Goal: Task Accomplishment & Management: Complete application form

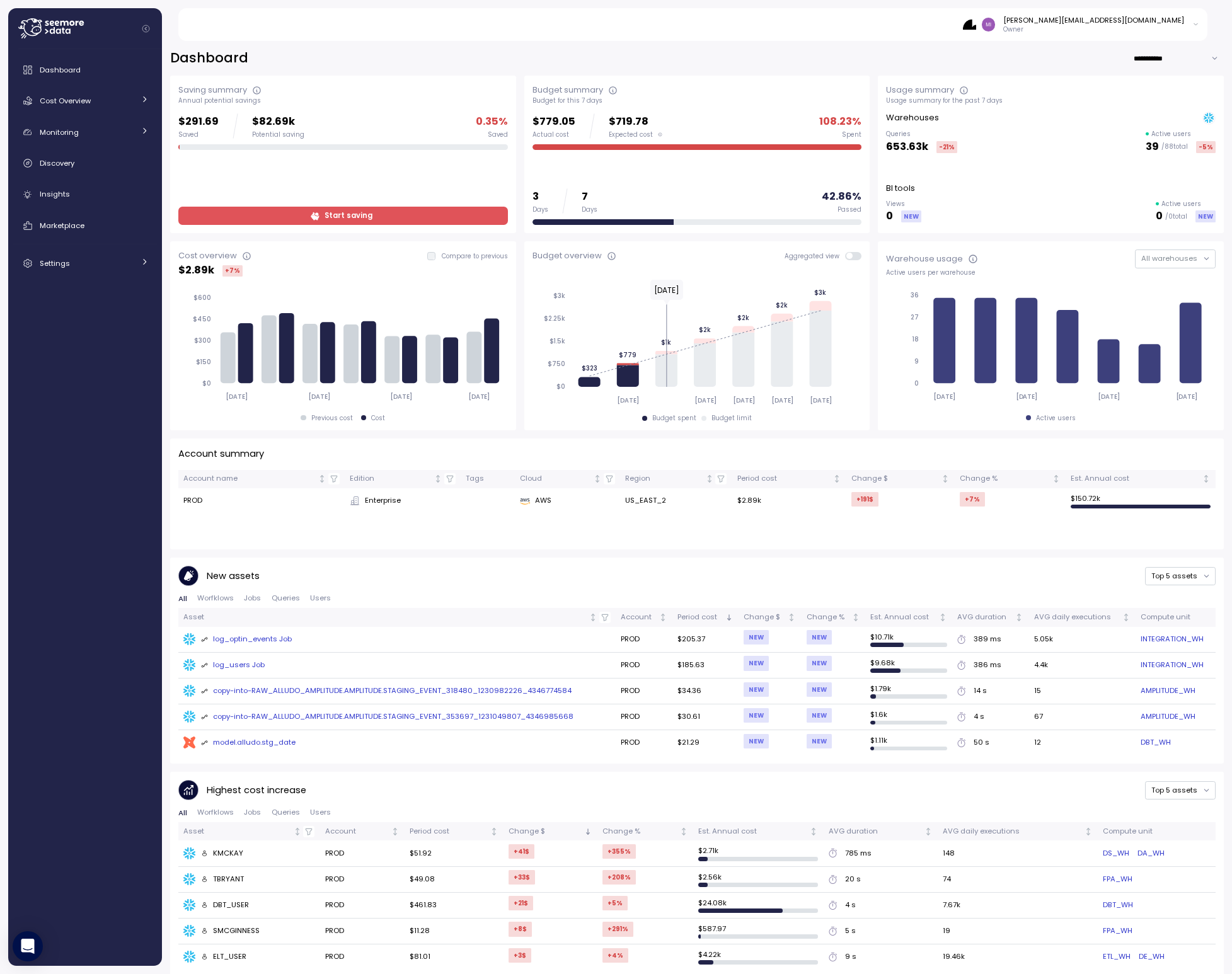
click at [335, 216] on span "Start saving" at bounding box center [348, 216] width 48 height 17
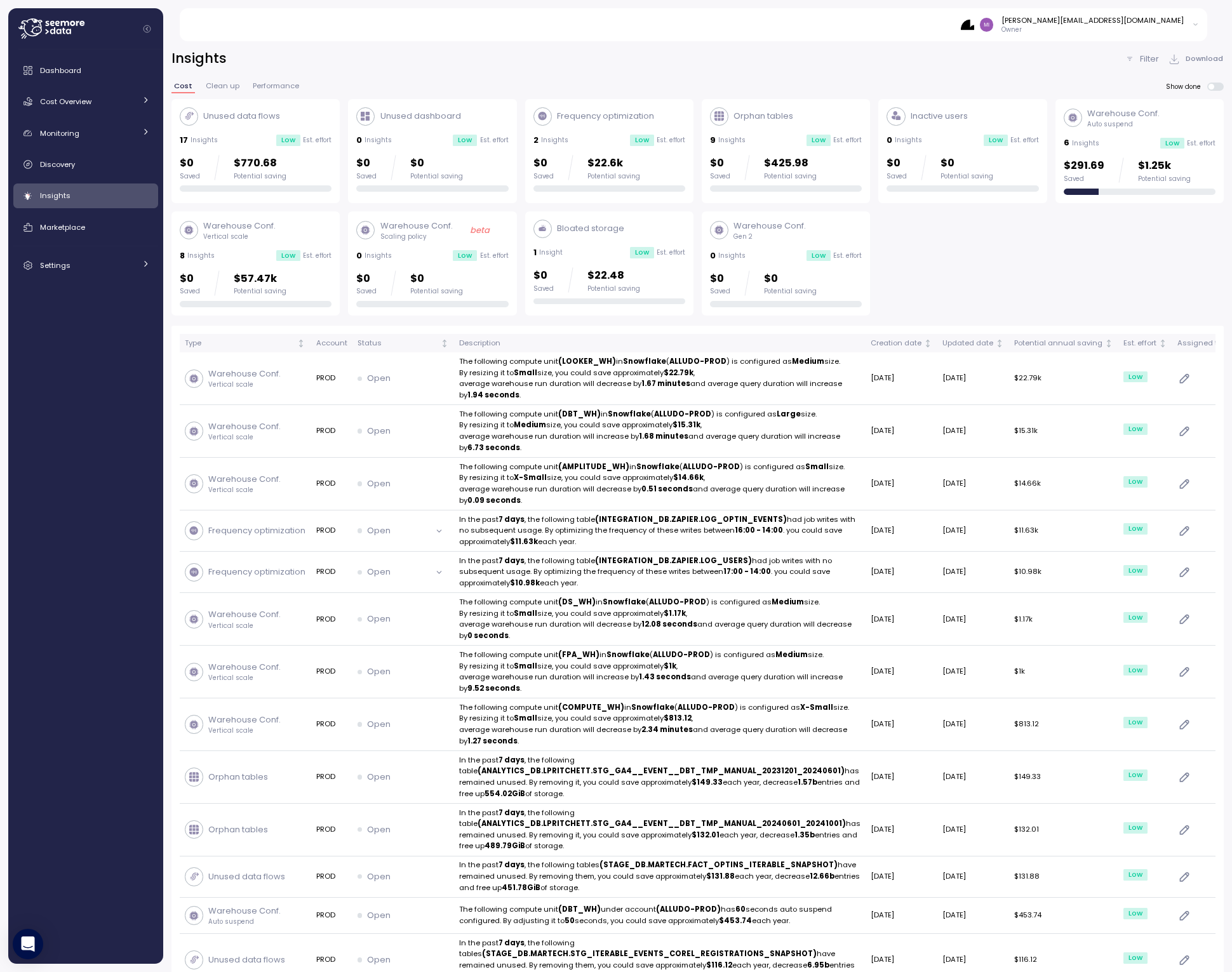
click at [245, 250] on div "8 Insights Low Est. effort" at bounding box center [255, 256] width 151 height 13
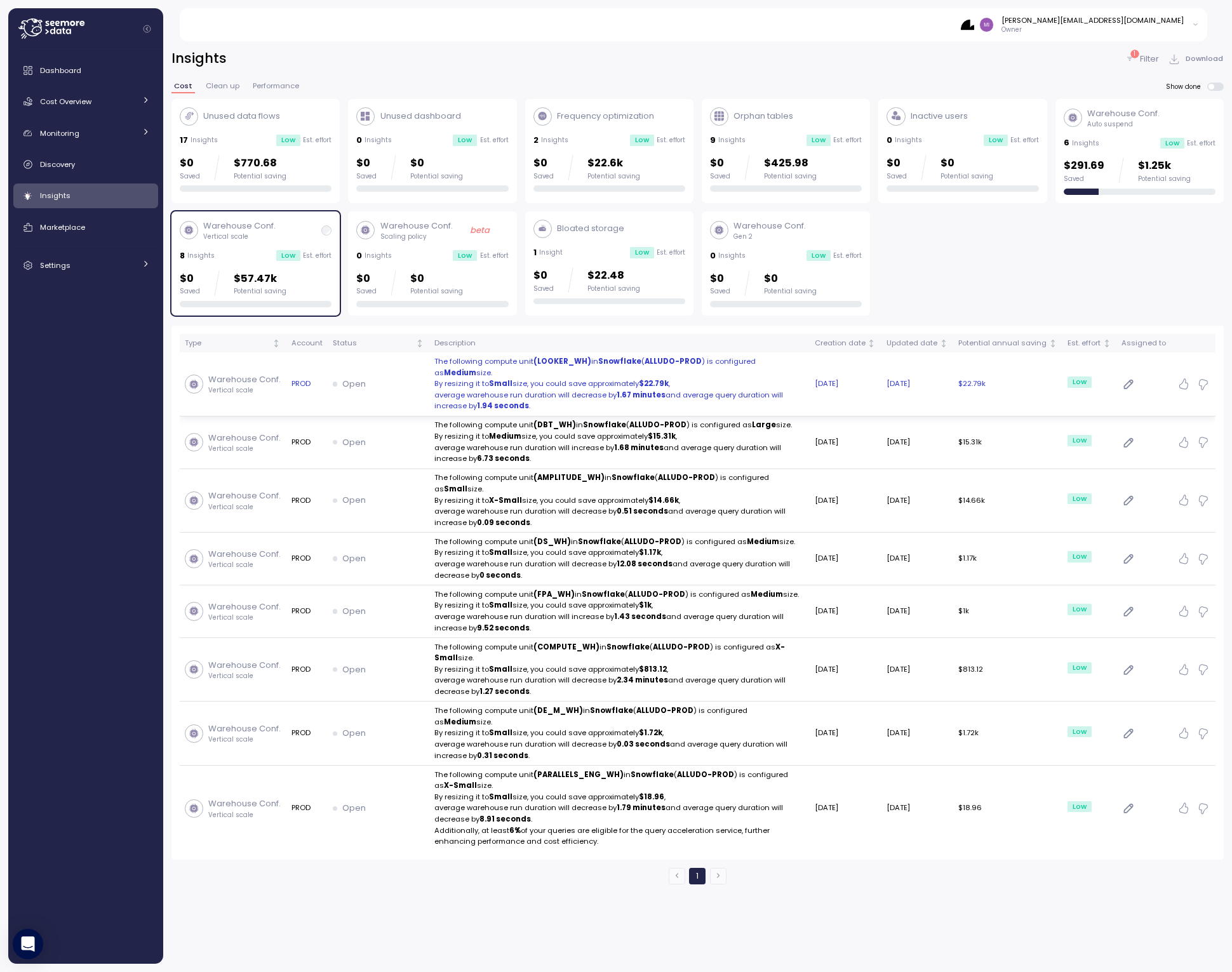
click at [1136, 382] on icon "button" at bounding box center [1129, 384] width 13 height 15
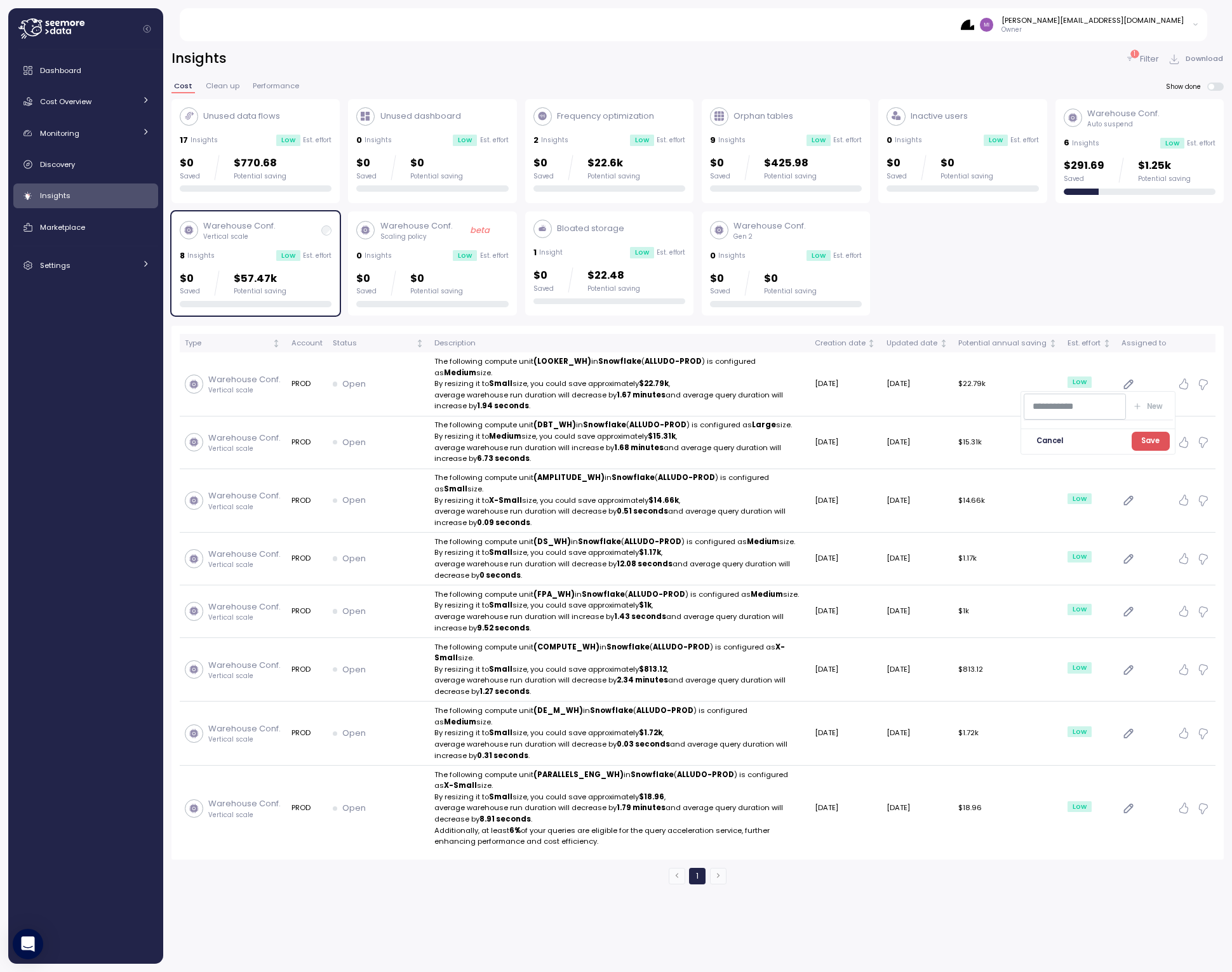
click at [1048, 442] on span "Cancel" at bounding box center [1050, 441] width 26 height 17
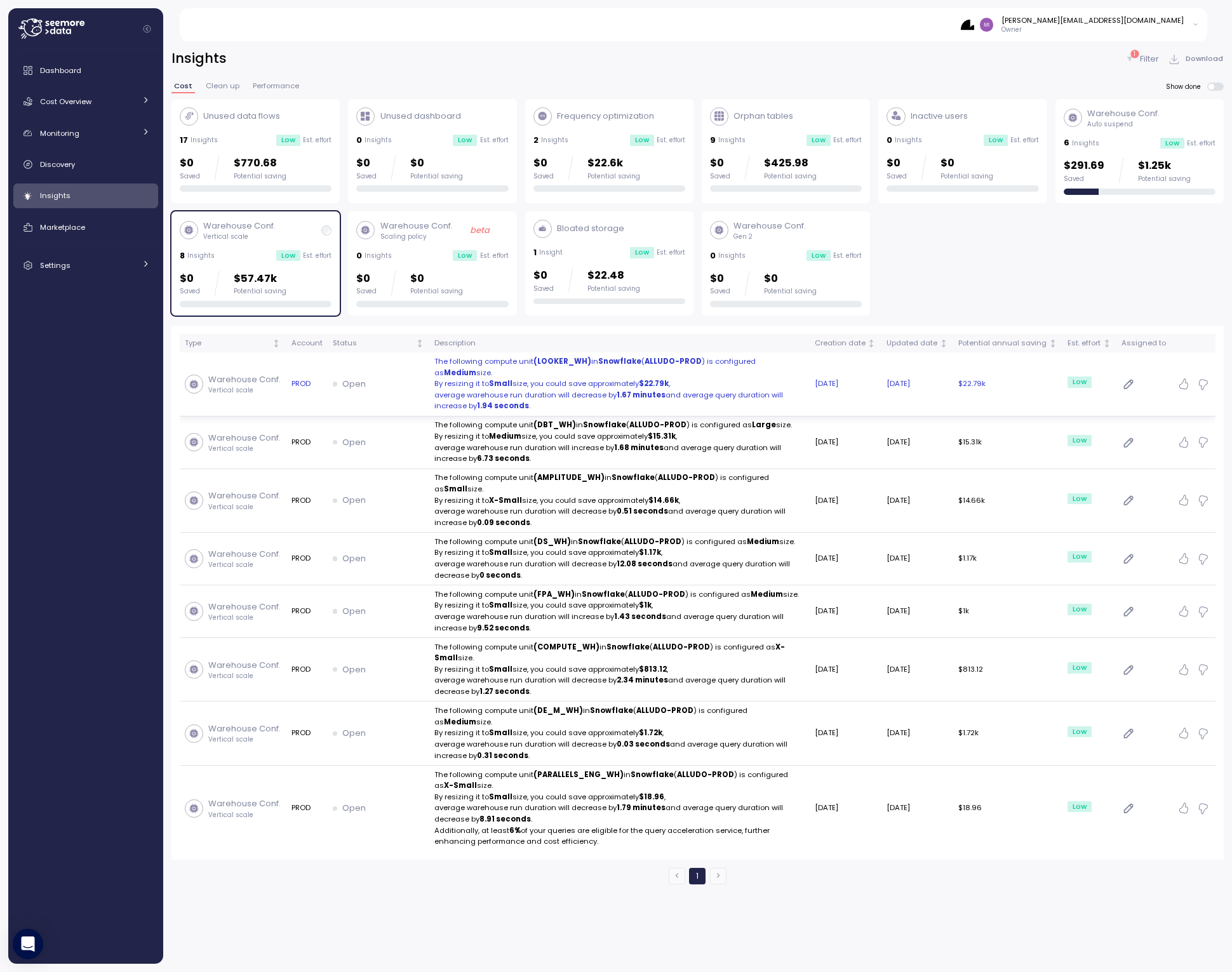
click at [499, 365] on p "The following compute unit (LOOKER_WH) in Snowflake ( ALLUDO-PROD ) is configur…" at bounding box center [620, 368] width 371 height 23
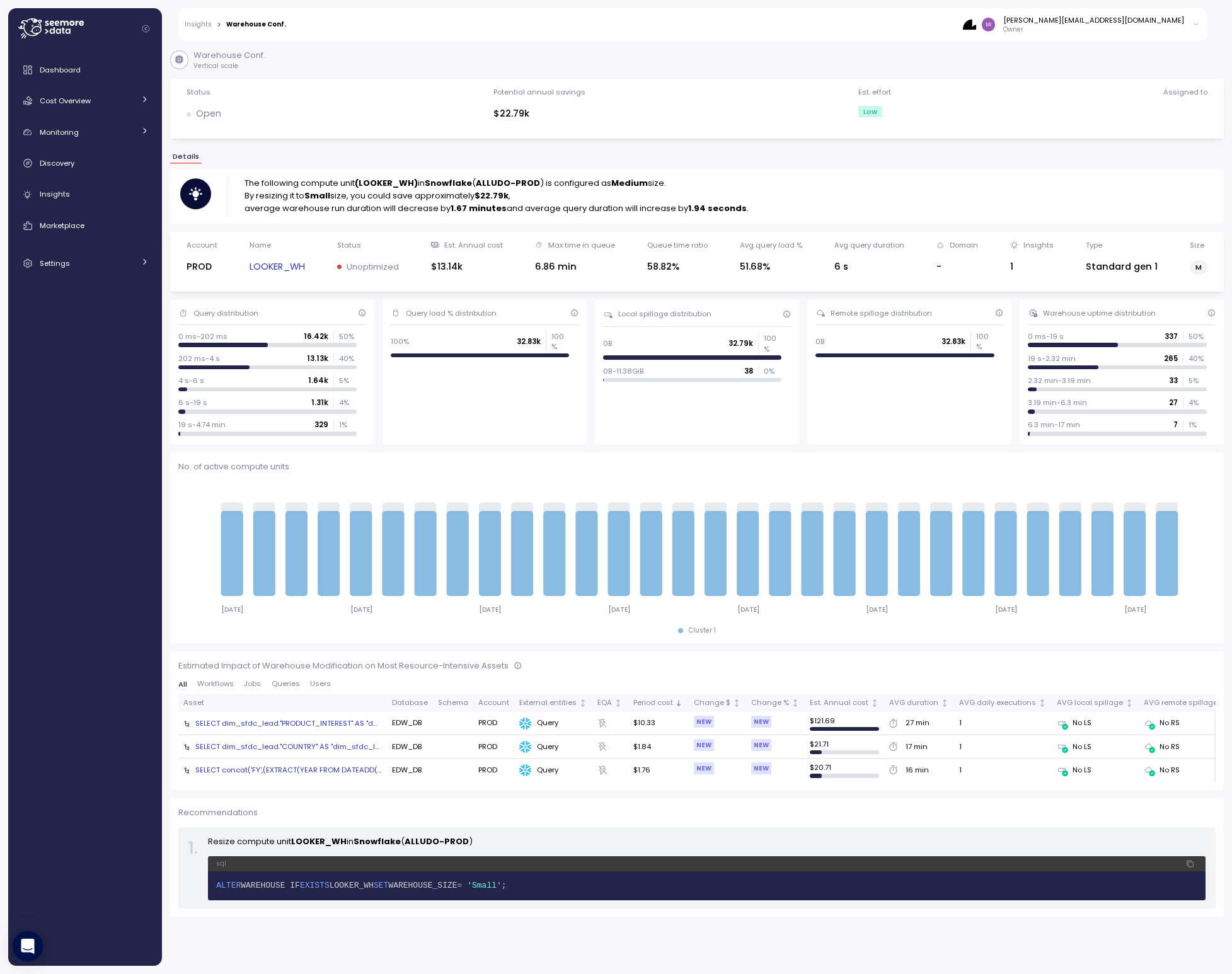
click at [270, 269] on link "LOOKER_WH" at bounding box center [276, 267] width 55 height 15
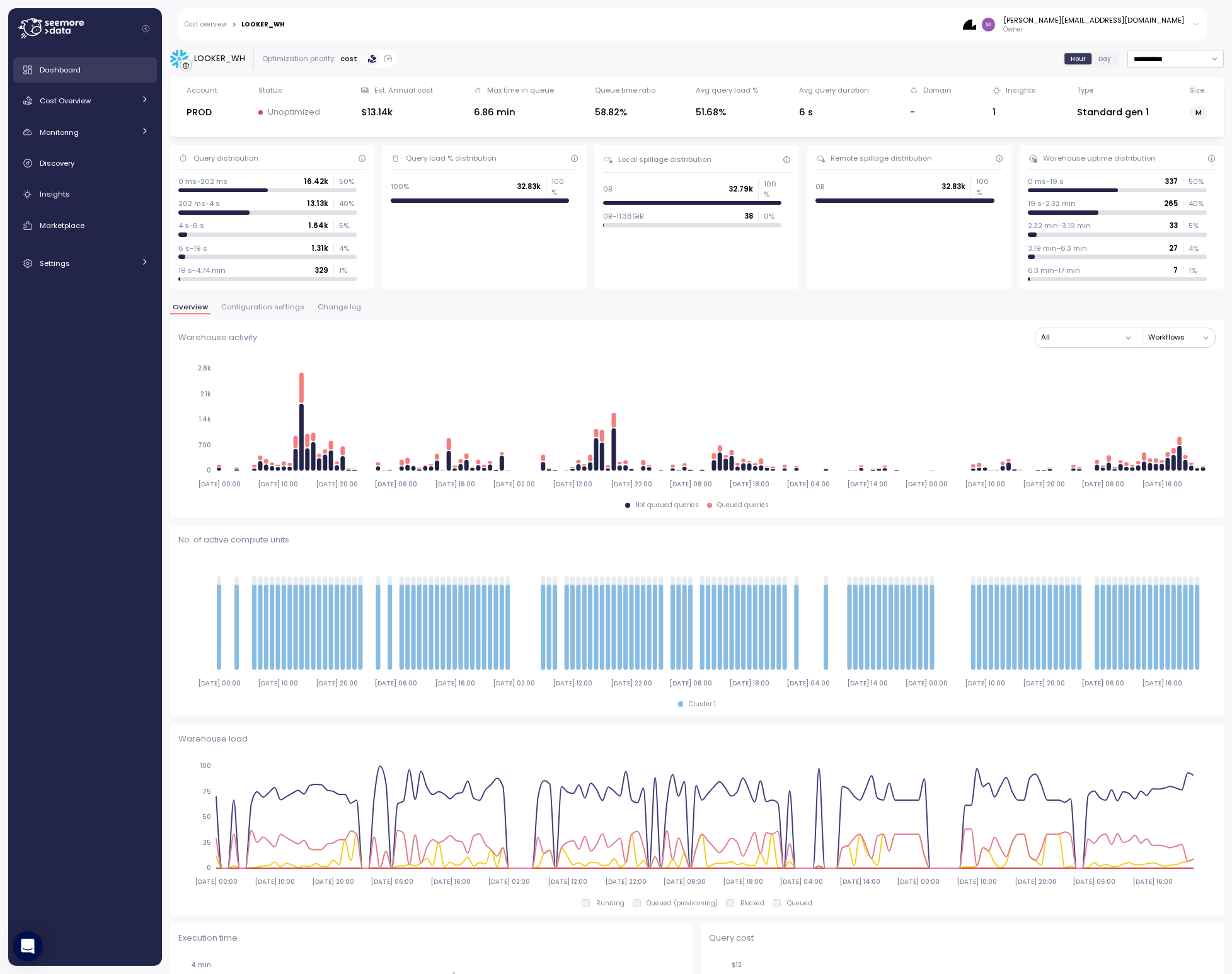
click at [44, 71] on span "Dashboard" at bounding box center [61, 70] width 41 height 10
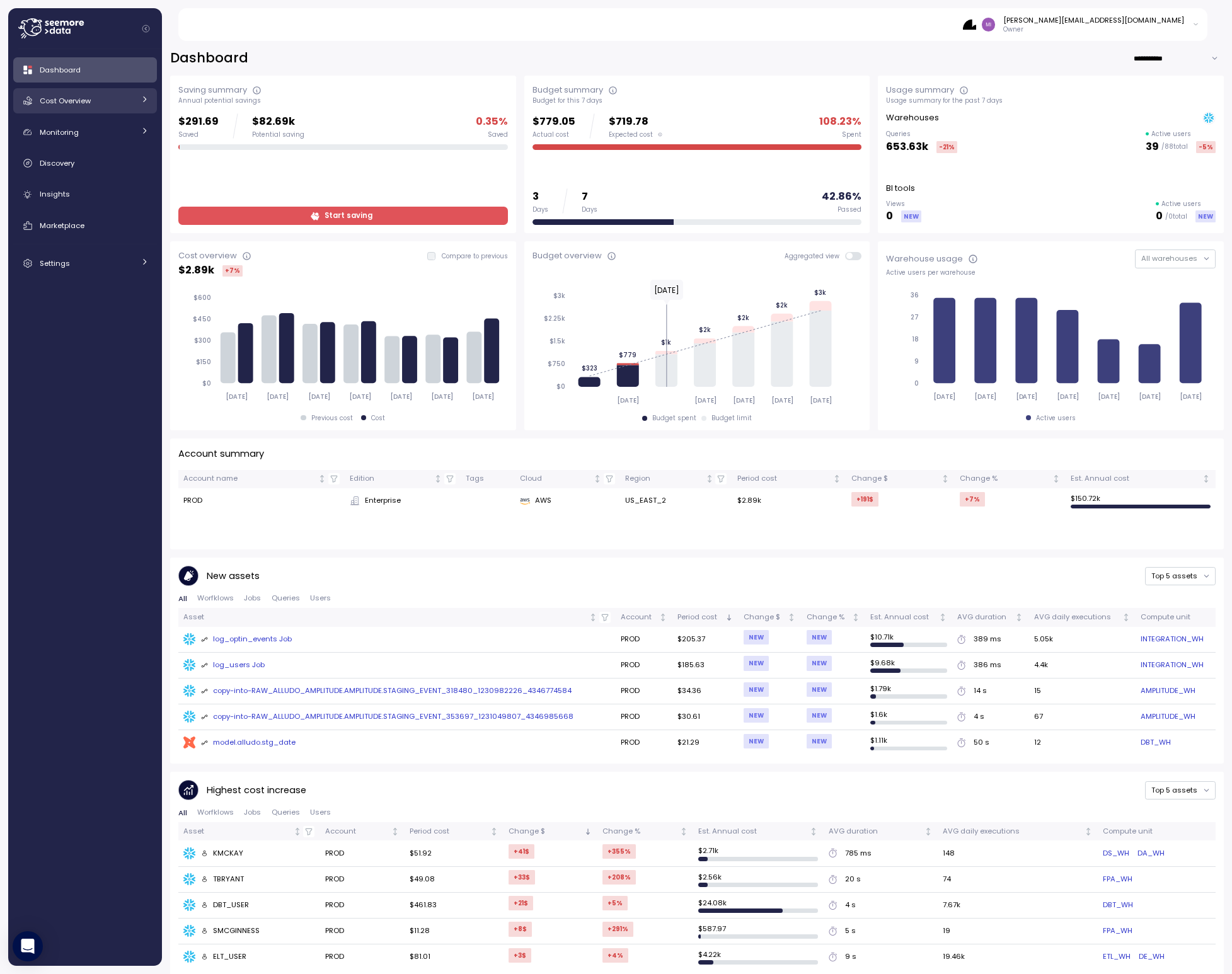
click at [49, 99] on span "Cost Overview" at bounding box center [65, 101] width 51 height 10
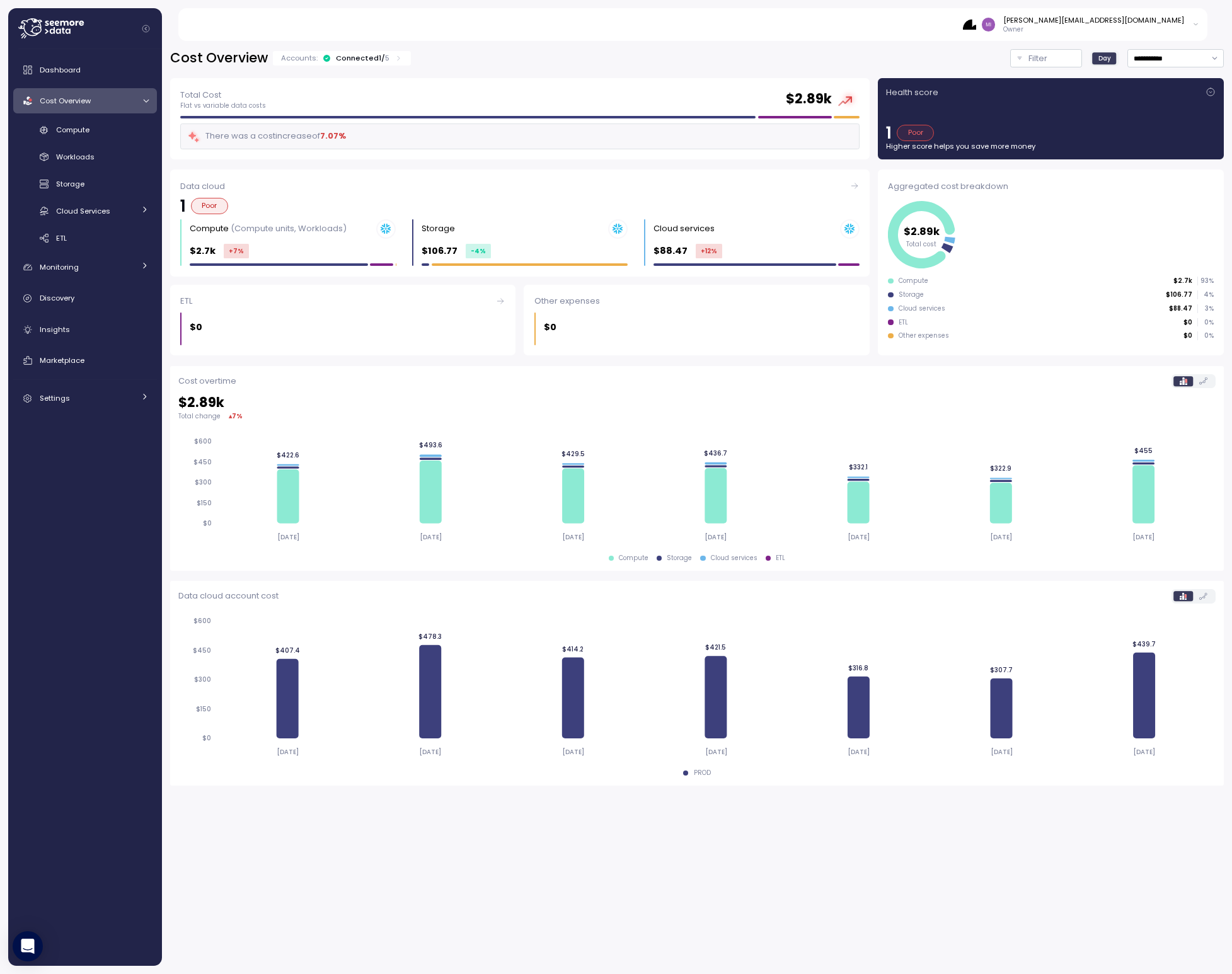
click at [1209, 90] on icon at bounding box center [1211, 91] width 10 height 10
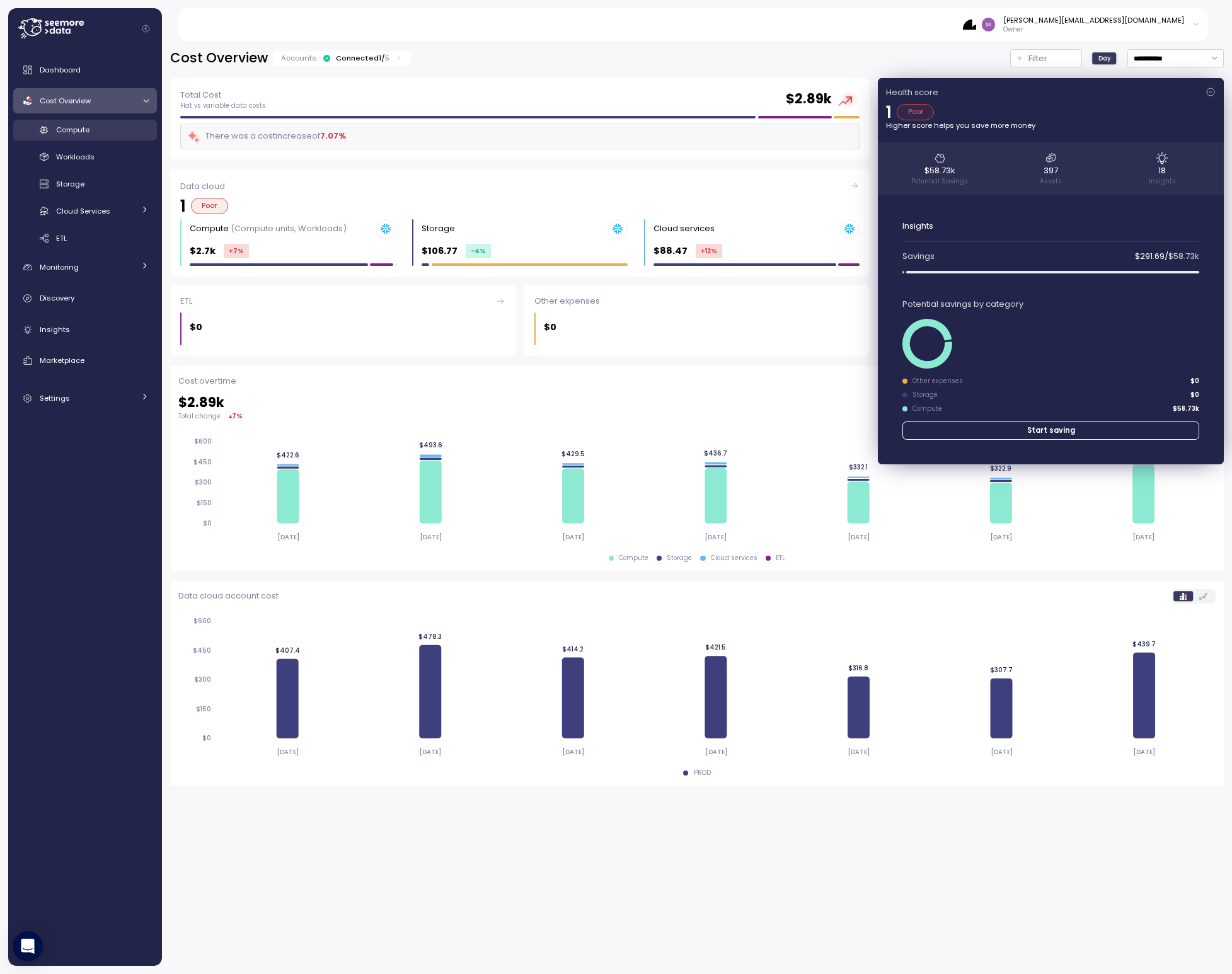
click at [75, 131] on span "Compute" at bounding box center [73, 130] width 34 height 10
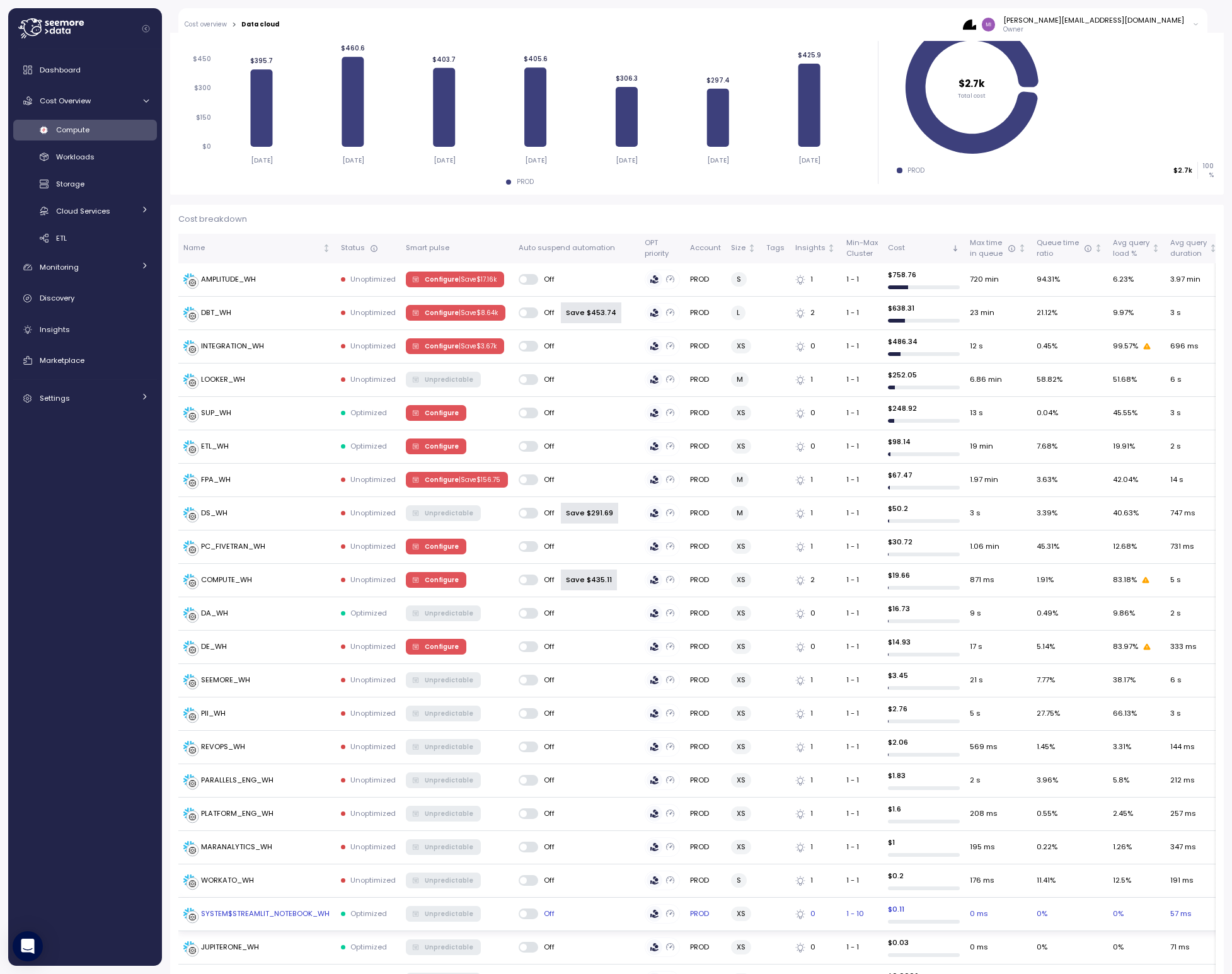
scroll to position [10, 0]
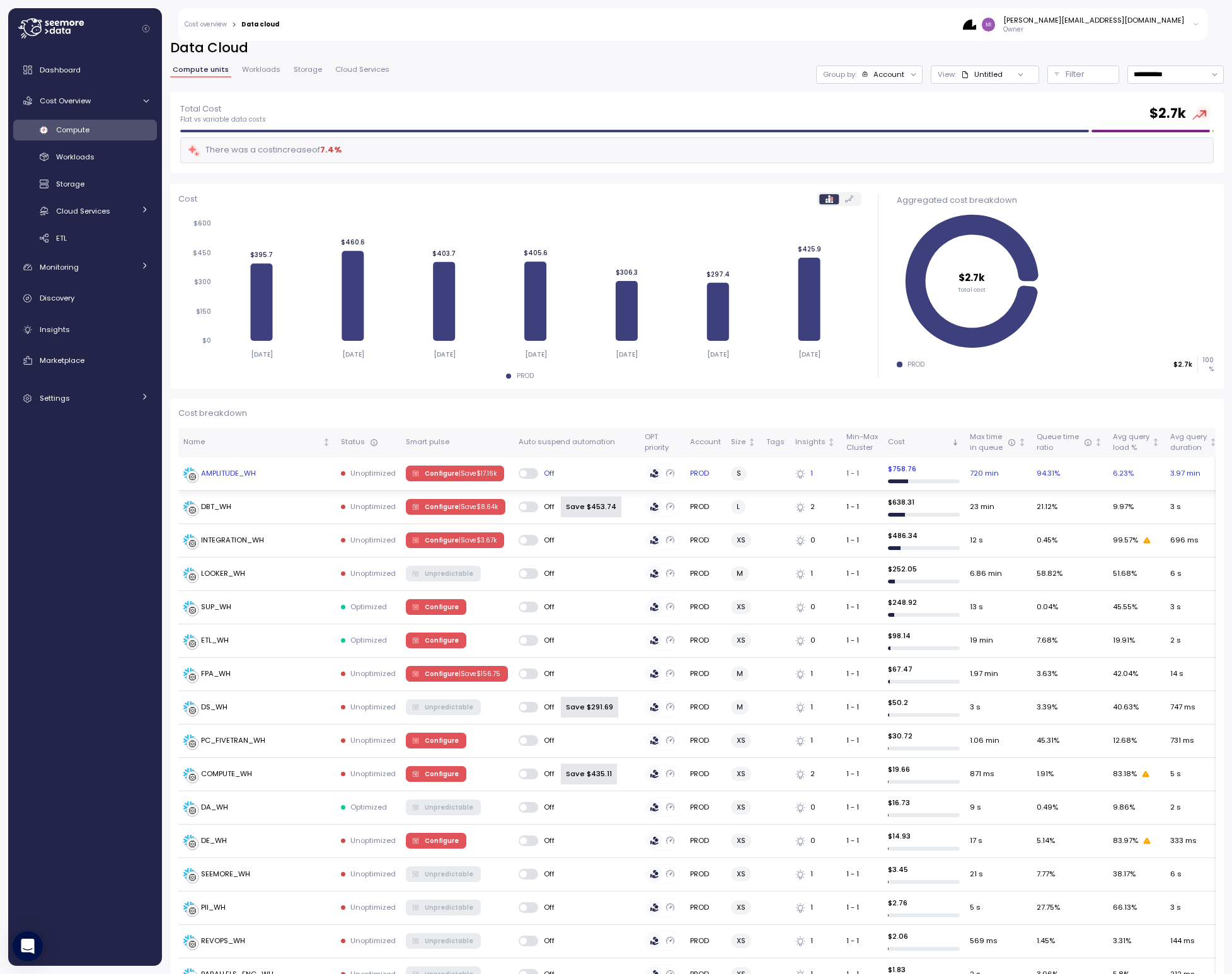
click at [444, 468] on span "Configure | Save $ 17.16k" at bounding box center [460, 473] width 72 height 14
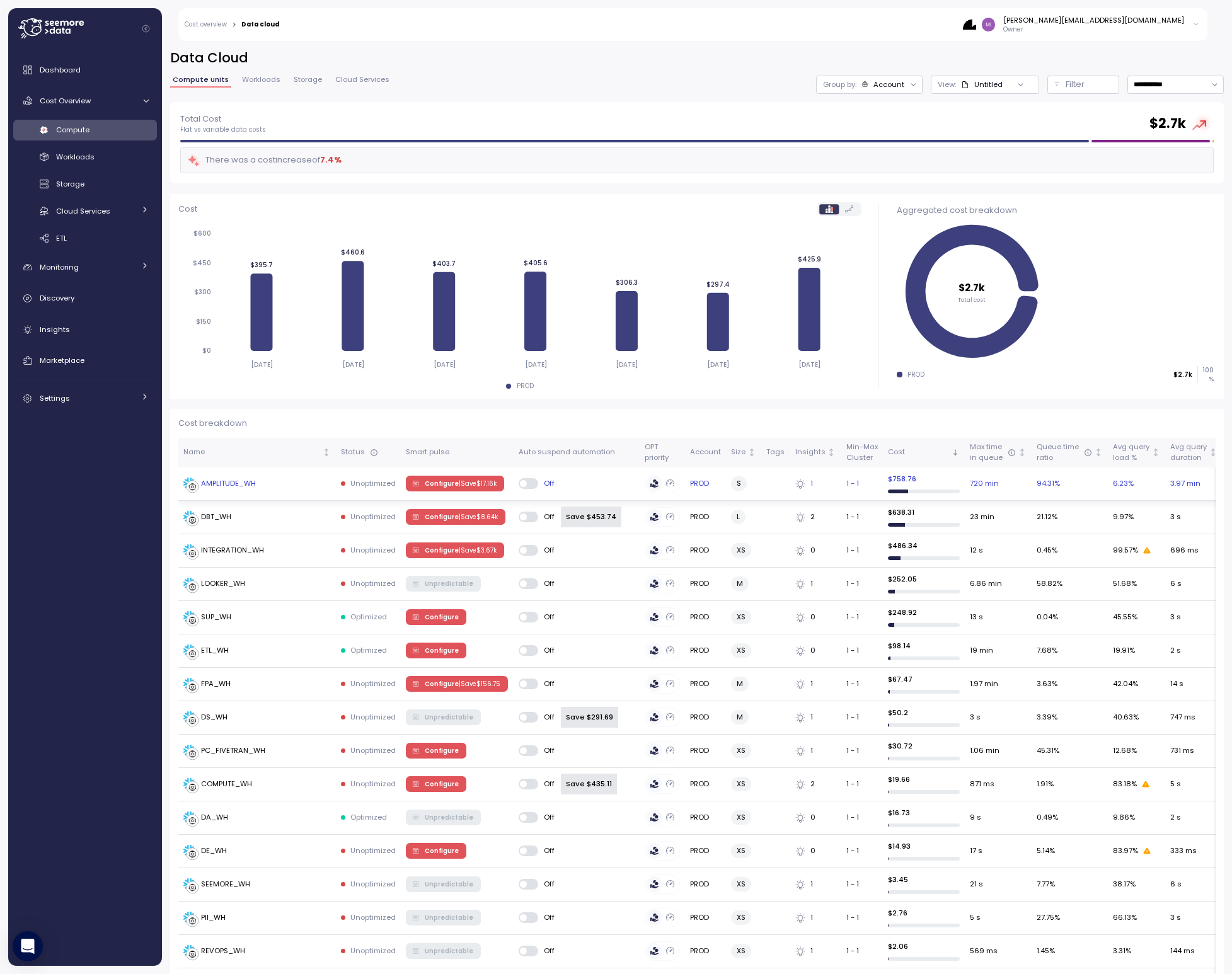
click at [527, 484] on span at bounding box center [534, 483] width 13 height 10
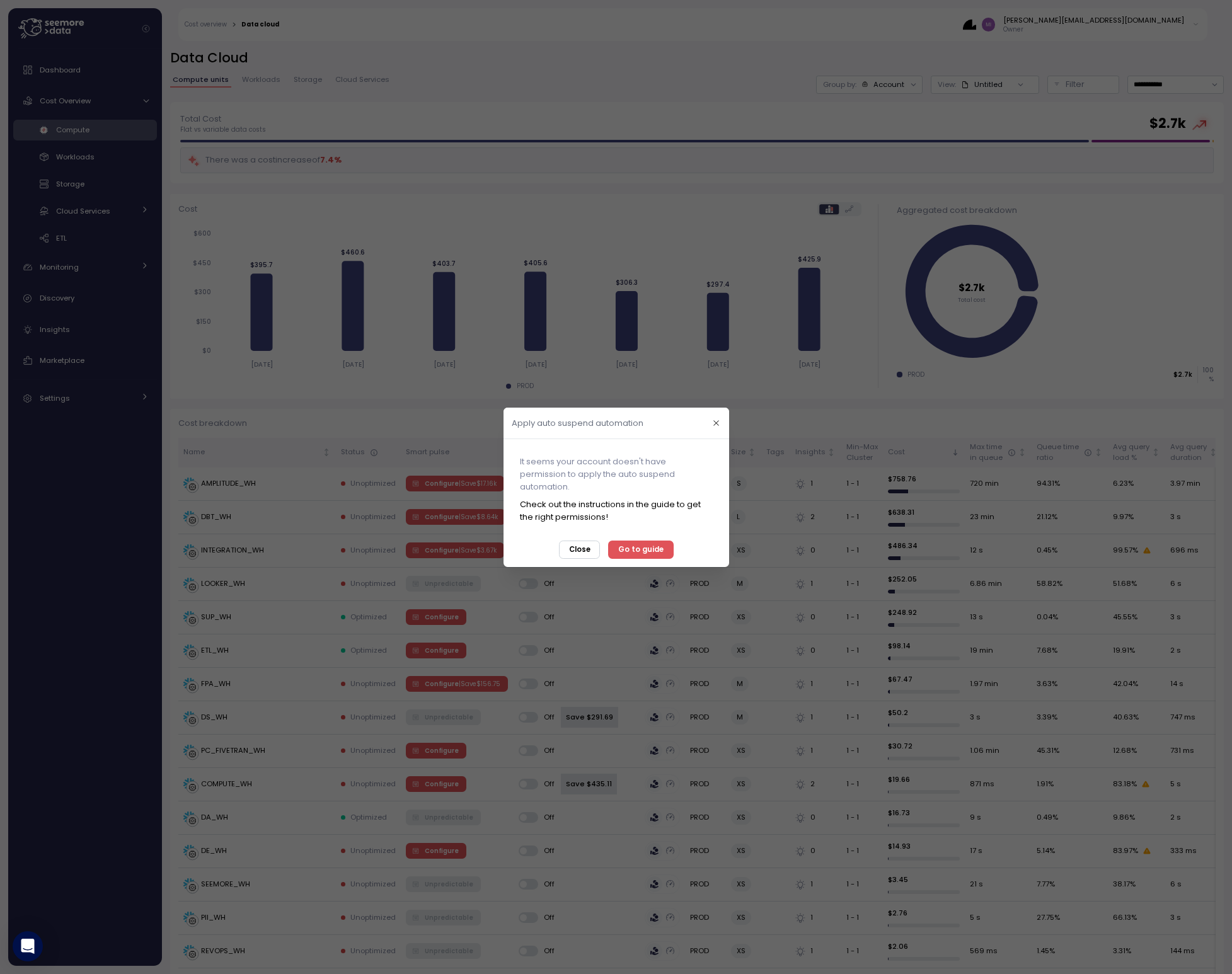
click at [646, 550] on span "Go to guide" at bounding box center [641, 549] width 46 height 17
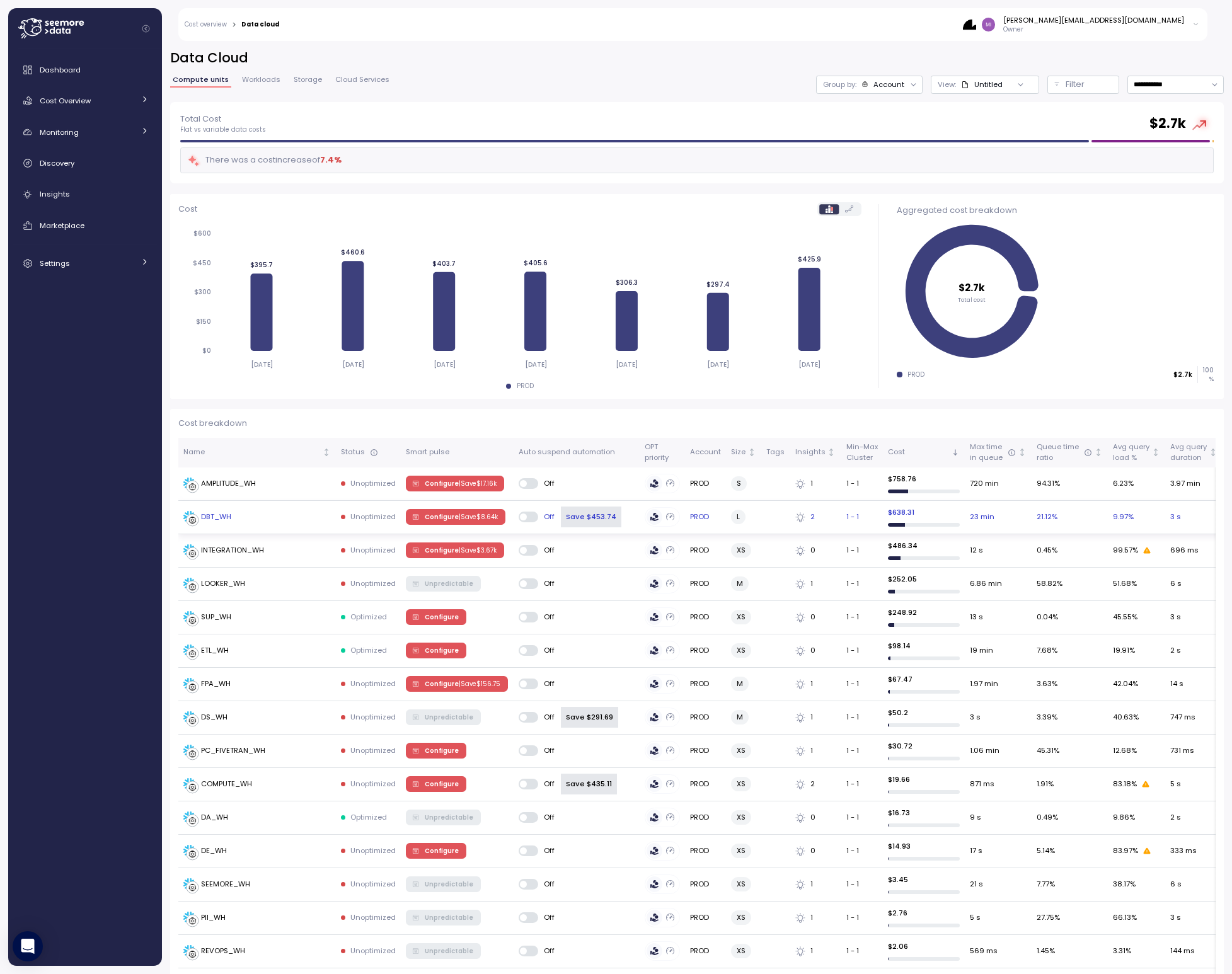
click at [527, 515] on span at bounding box center [534, 516] width 13 height 10
click at [527, 715] on span at bounding box center [534, 717] width 13 height 10
click at [527, 781] on span at bounding box center [534, 784] width 13 height 10
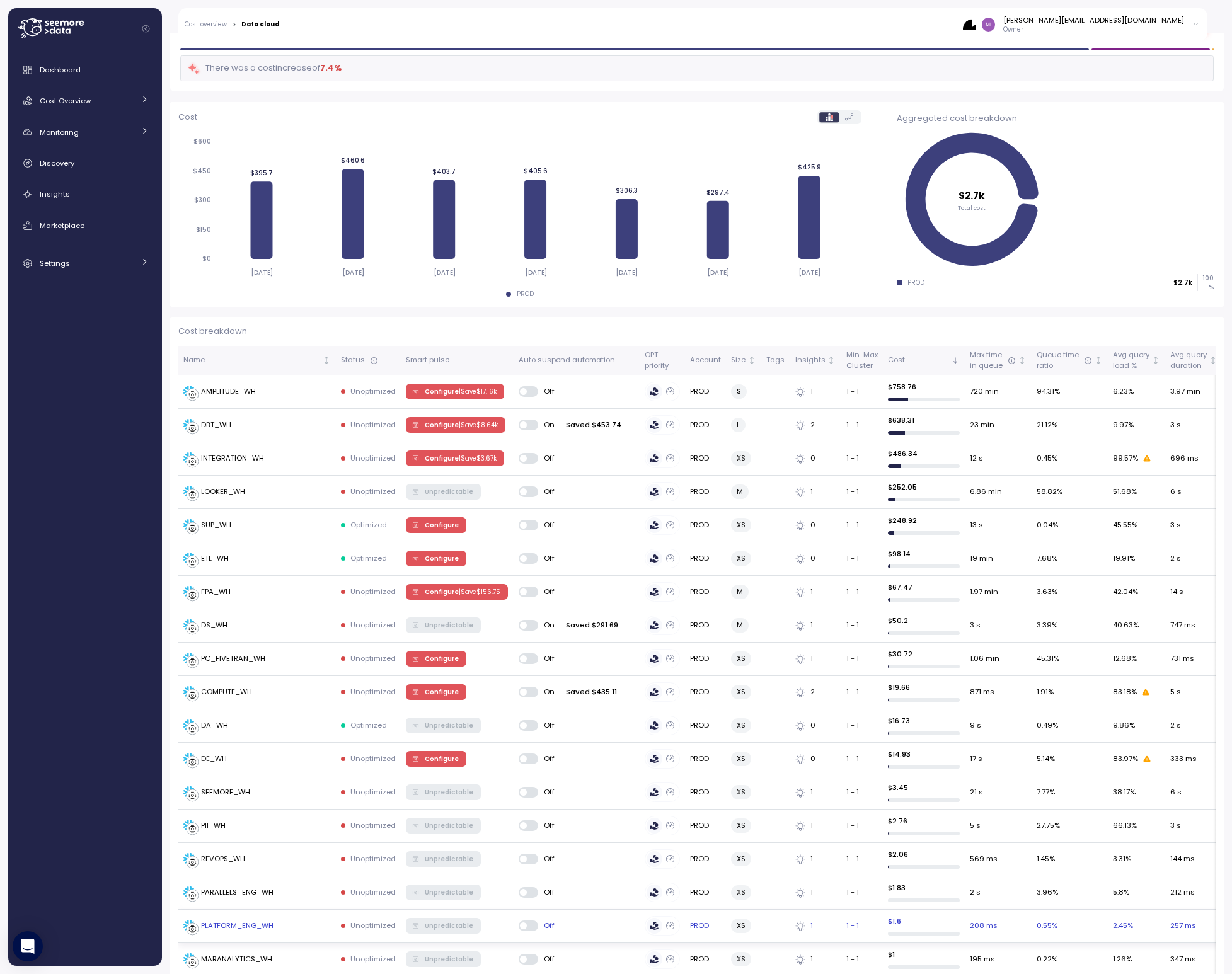
scroll to position [28, 0]
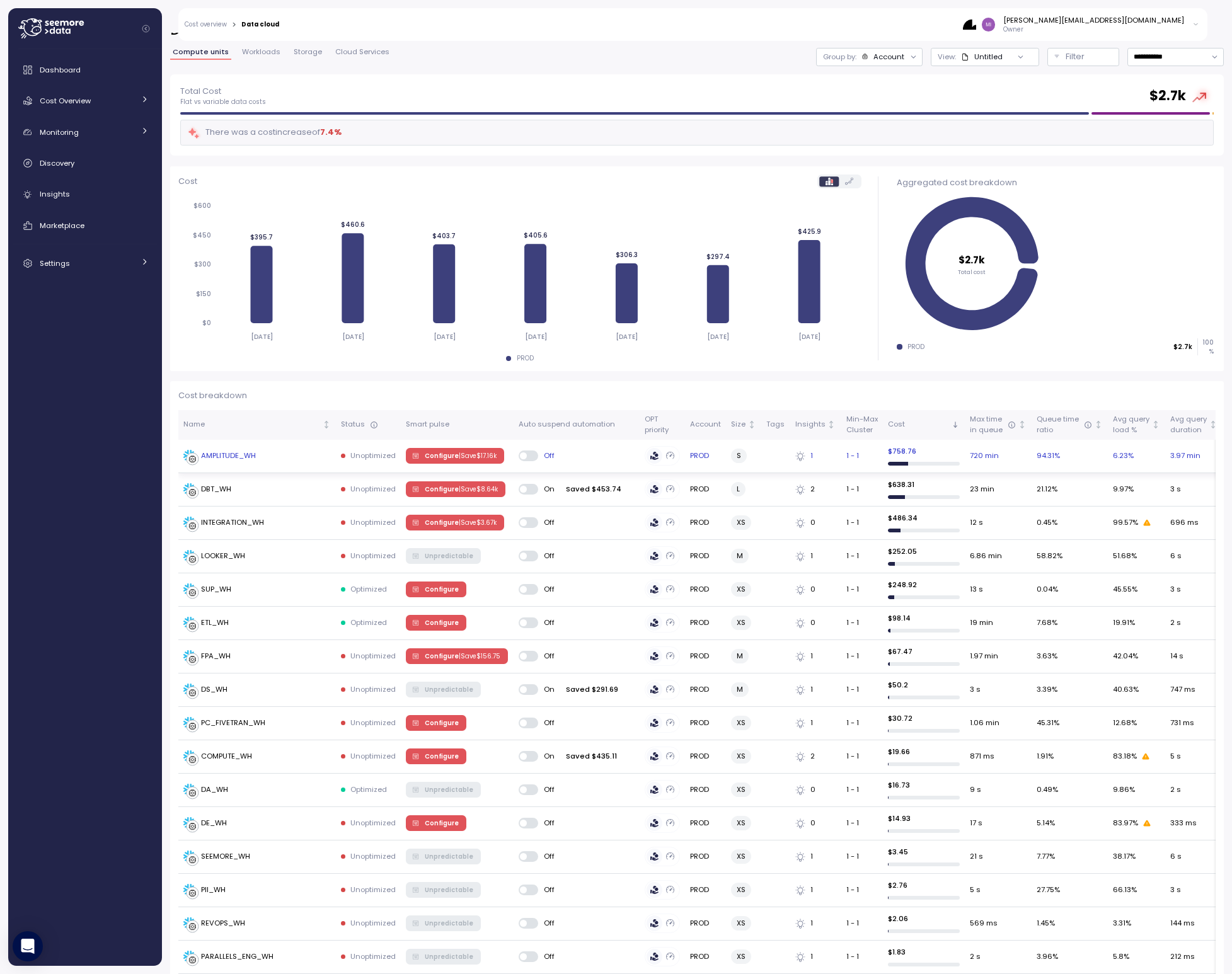
click at [454, 455] on span "Configure | Save $ 17.16k" at bounding box center [460, 455] width 72 height 14
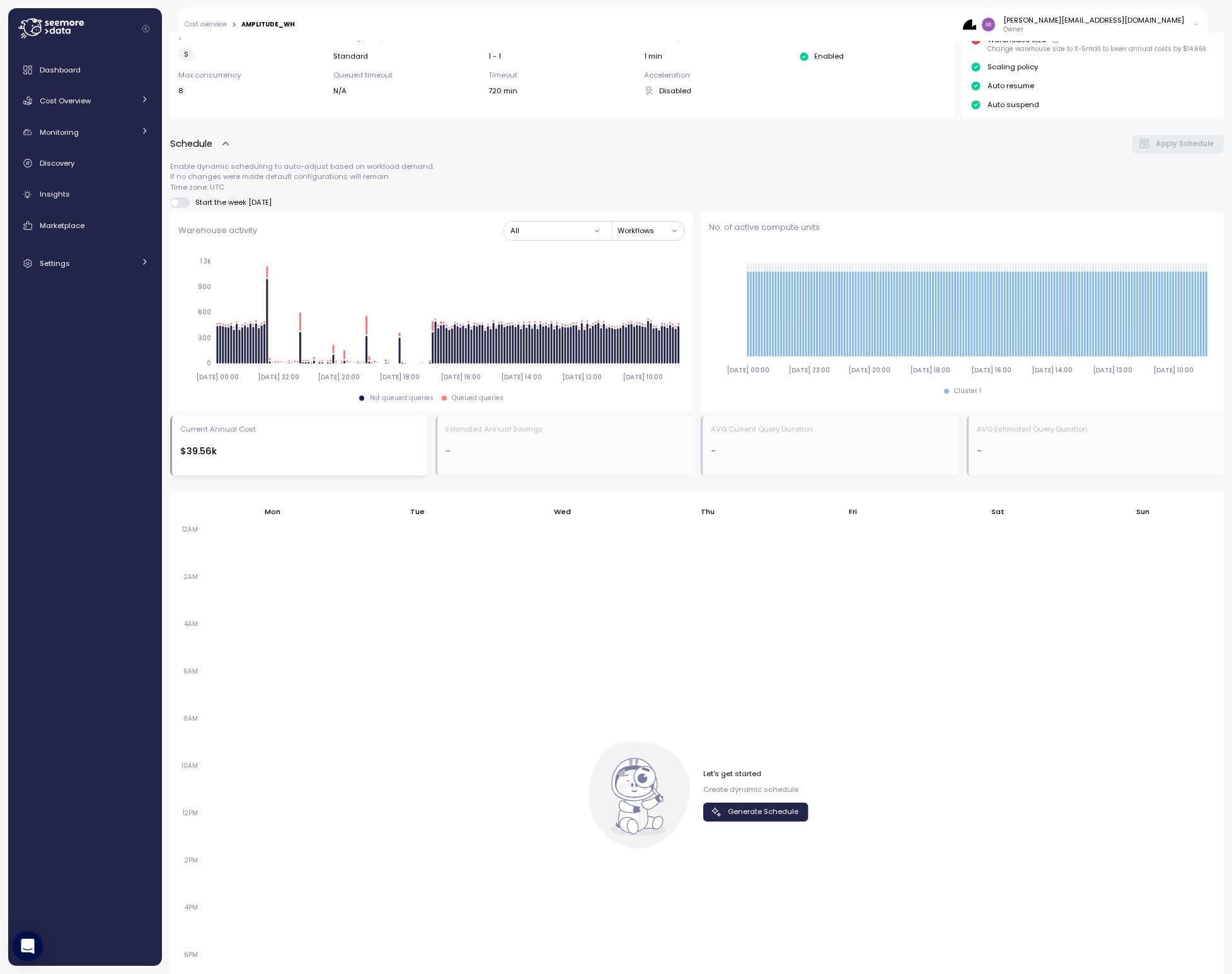
scroll to position [449, 0]
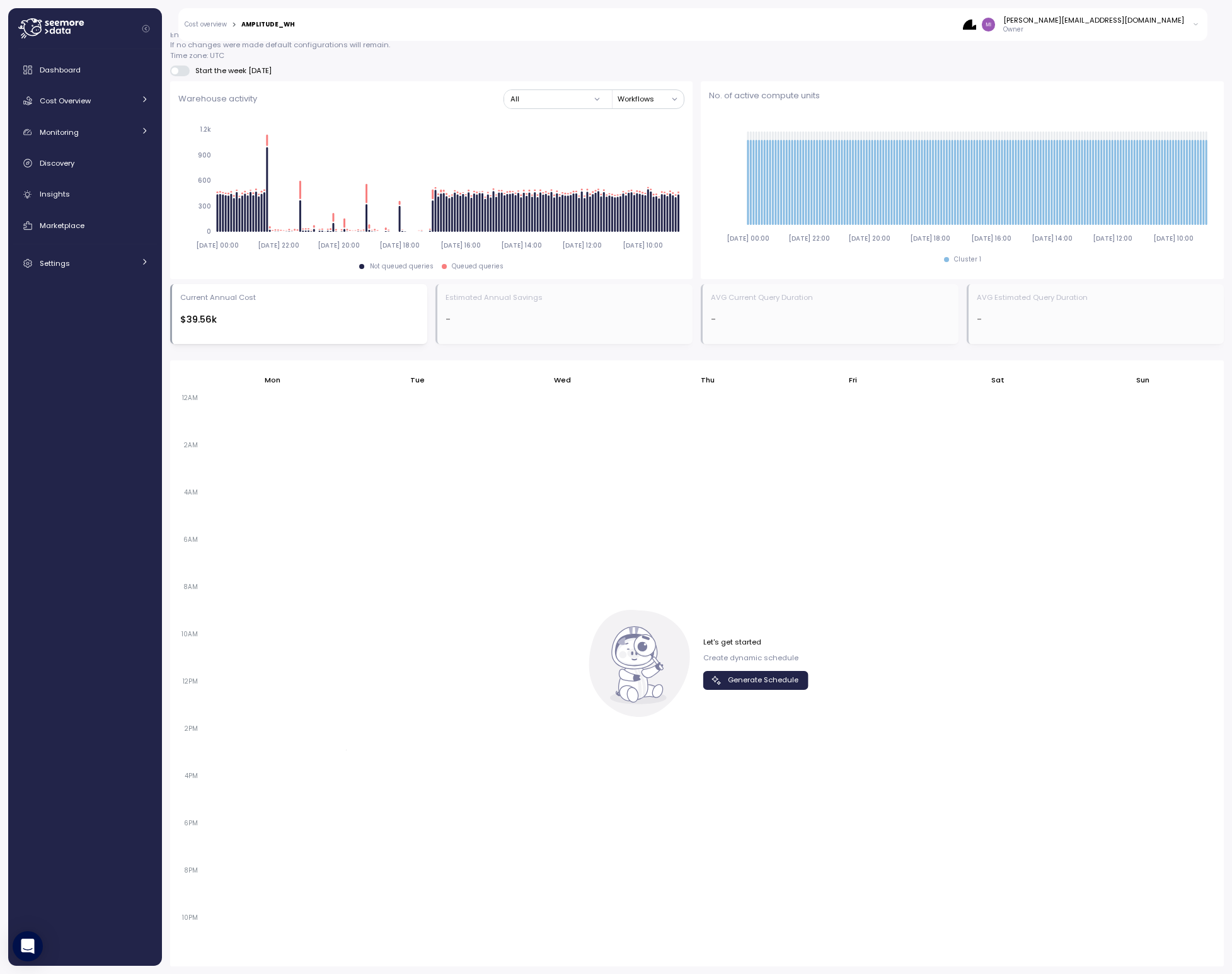
click at [743, 679] on span "Generate Schedule" at bounding box center [763, 680] width 71 height 17
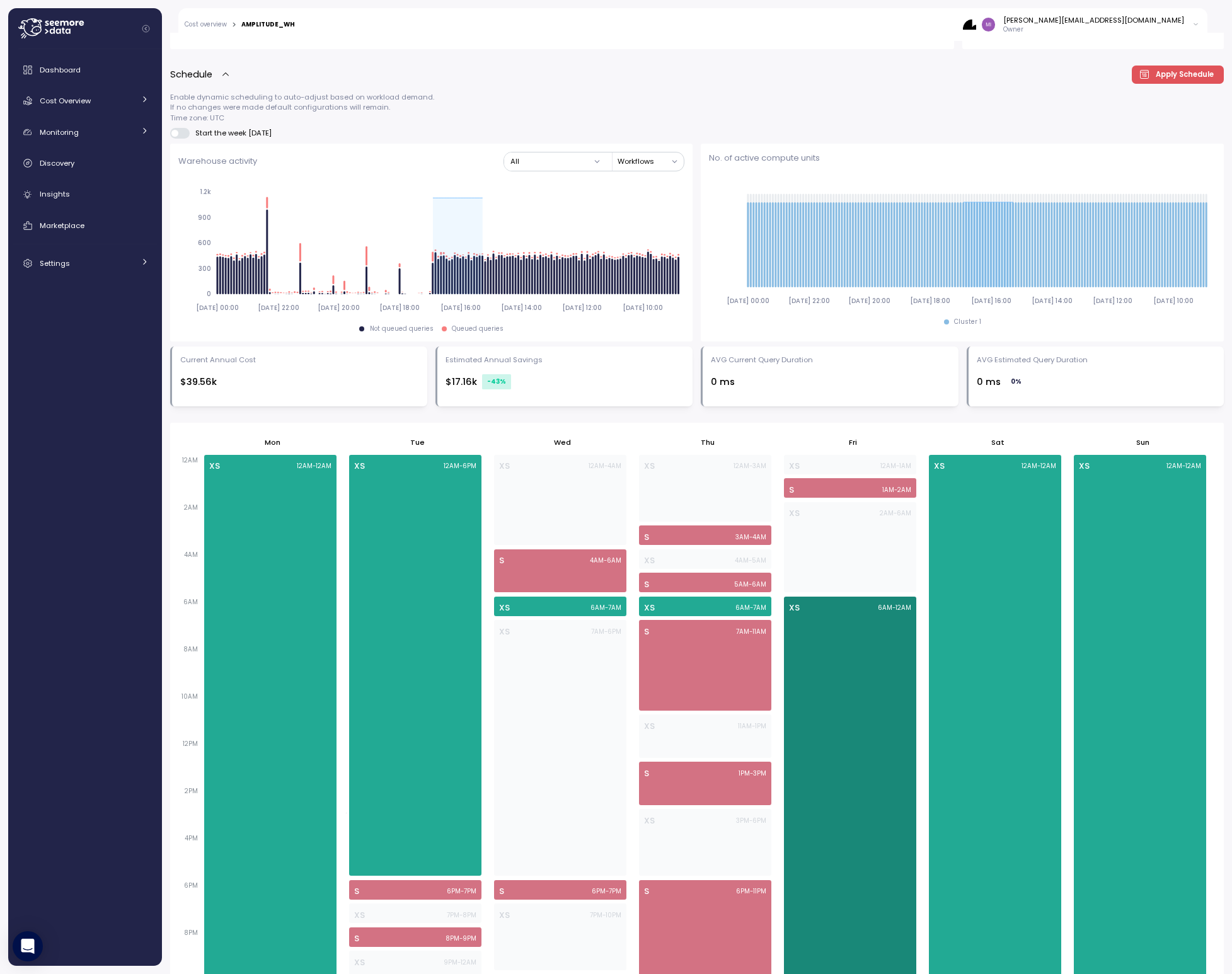
scroll to position [342, 0]
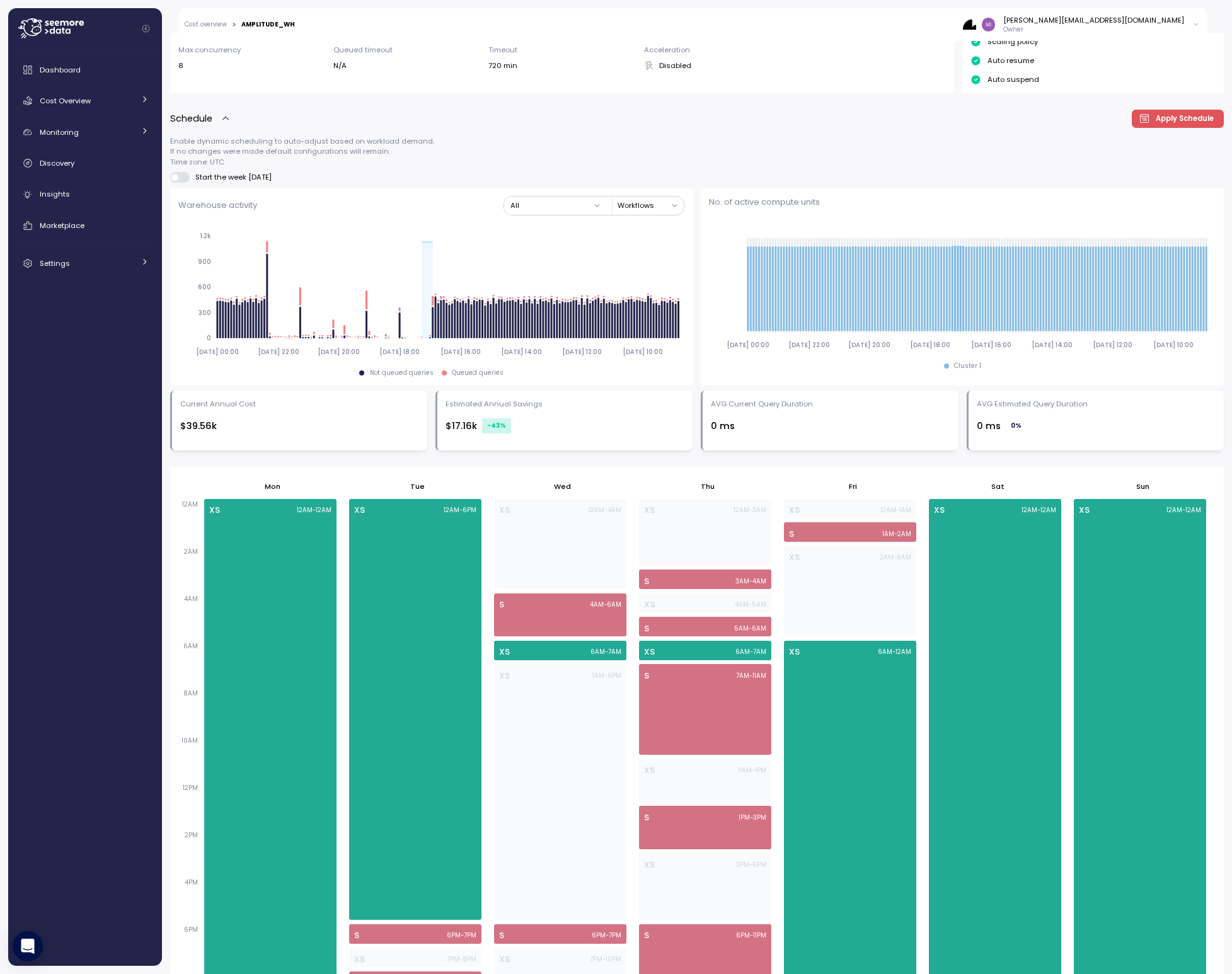
click at [1156, 116] on span "Apply Schedule" at bounding box center [1185, 118] width 58 height 17
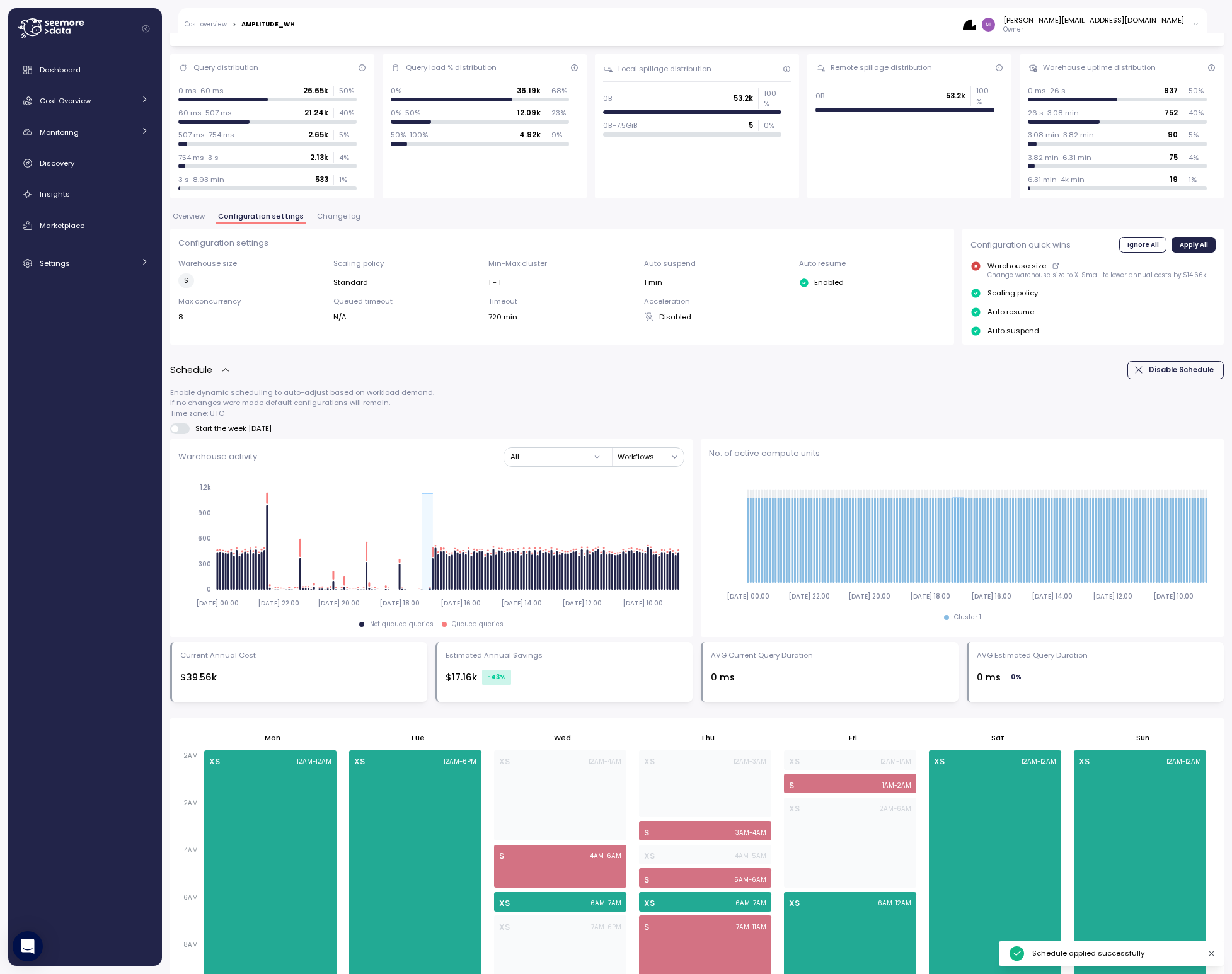
scroll to position [0, 0]
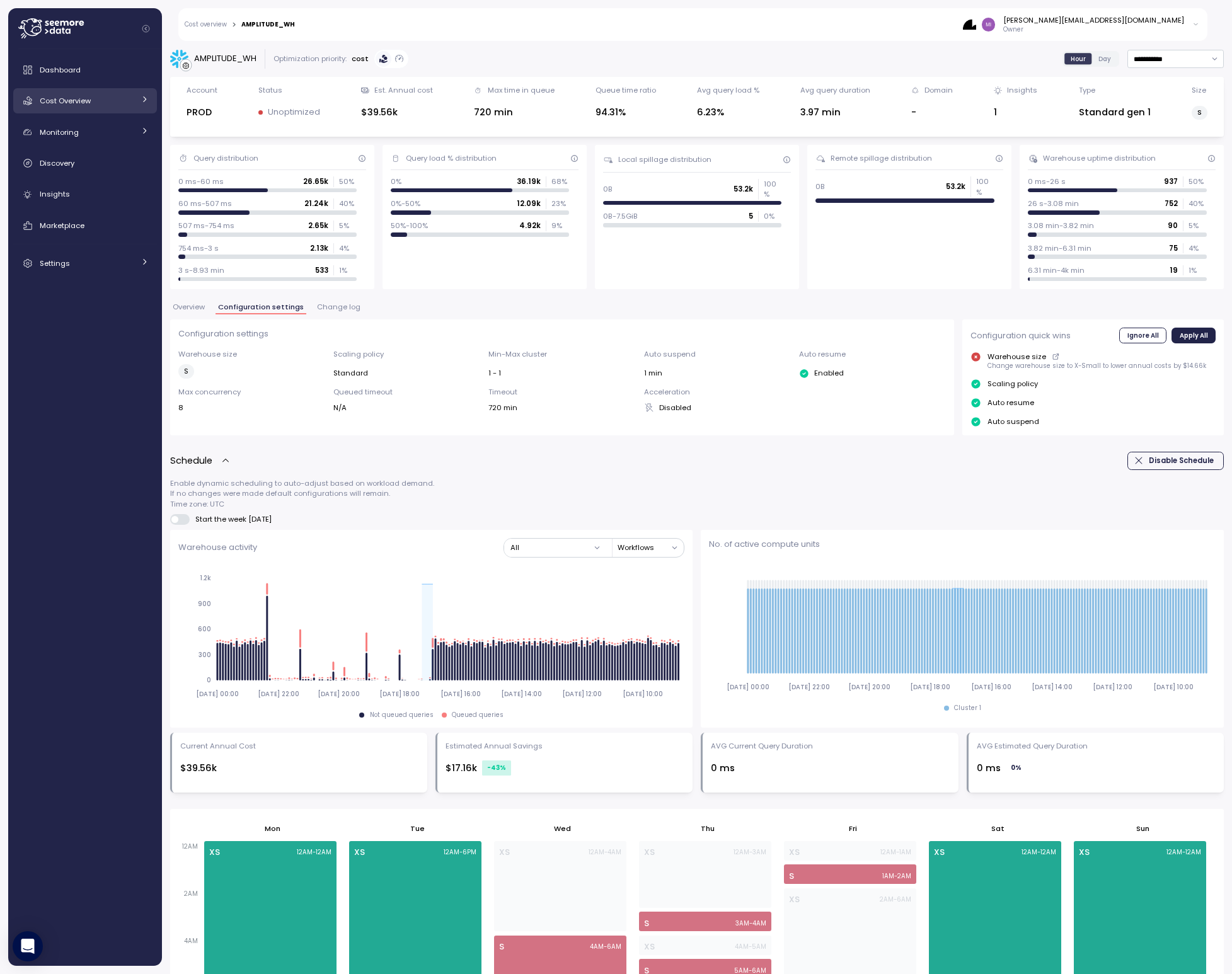
click at [105, 100] on div "Cost Overview" at bounding box center [87, 101] width 94 height 13
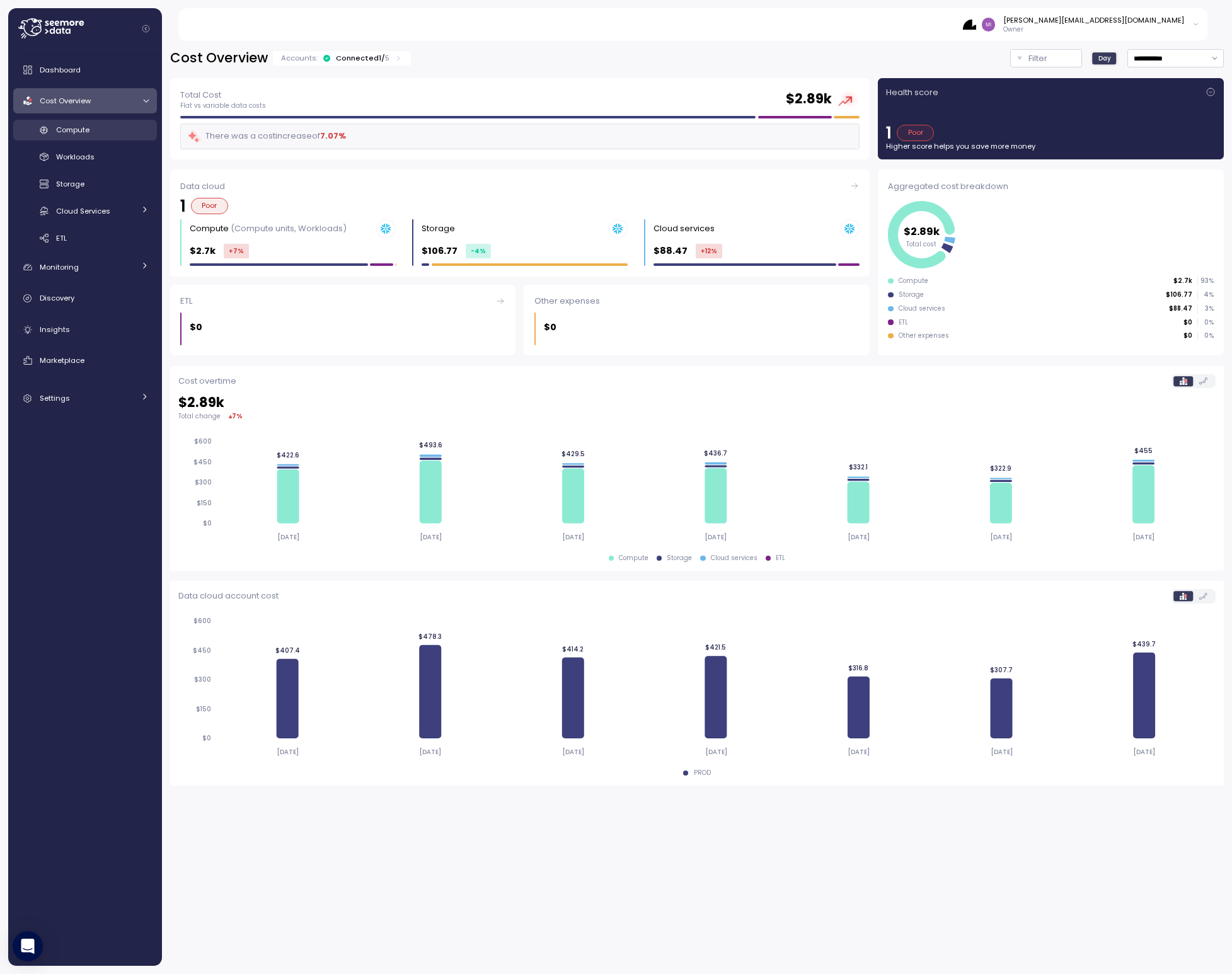
click at [72, 129] on span "Compute" at bounding box center [73, 130] width 34 height 10
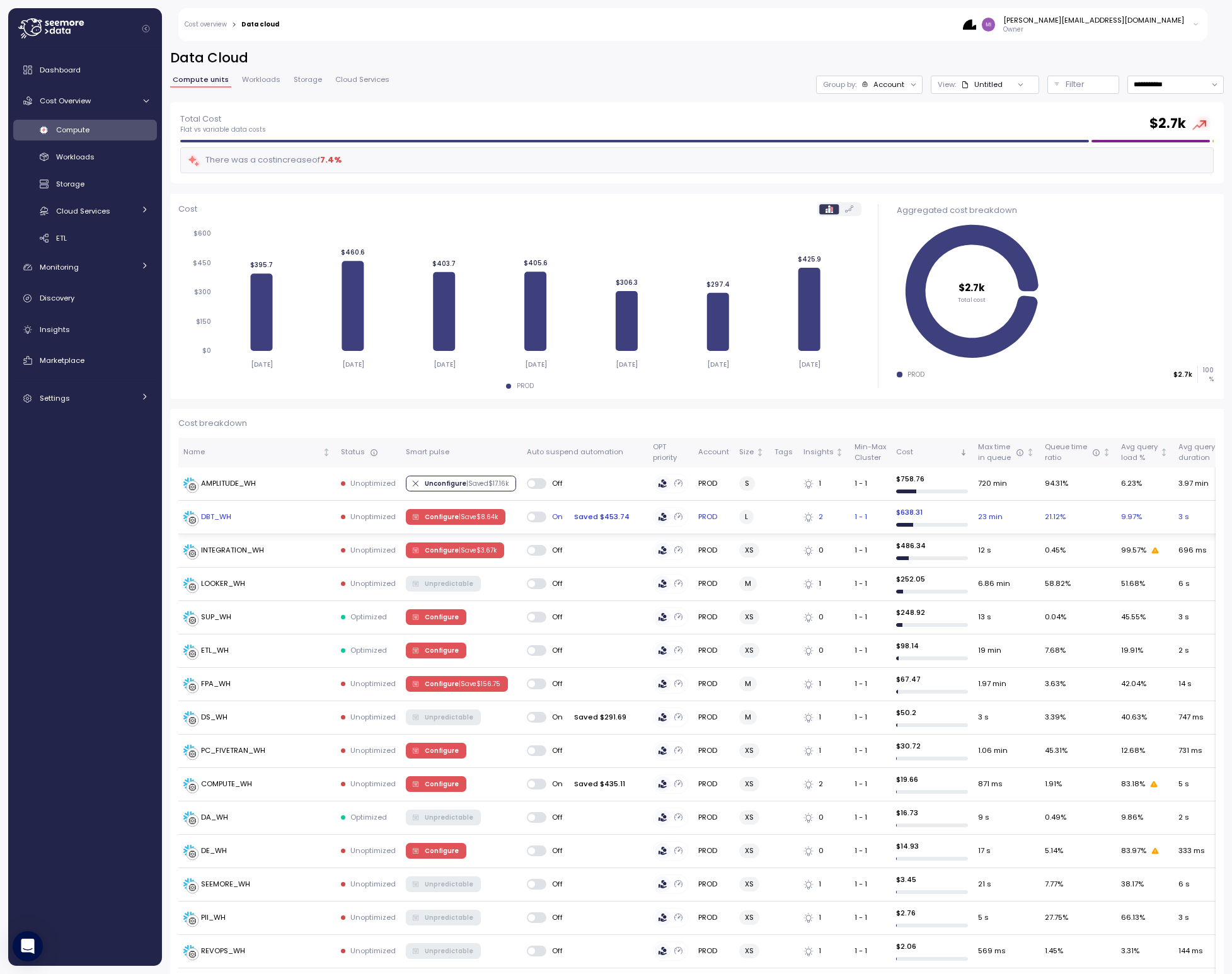
click at [470, 517] on p "| Save $ 8.64k" at bounding box center [479, 517] width 39 height 8
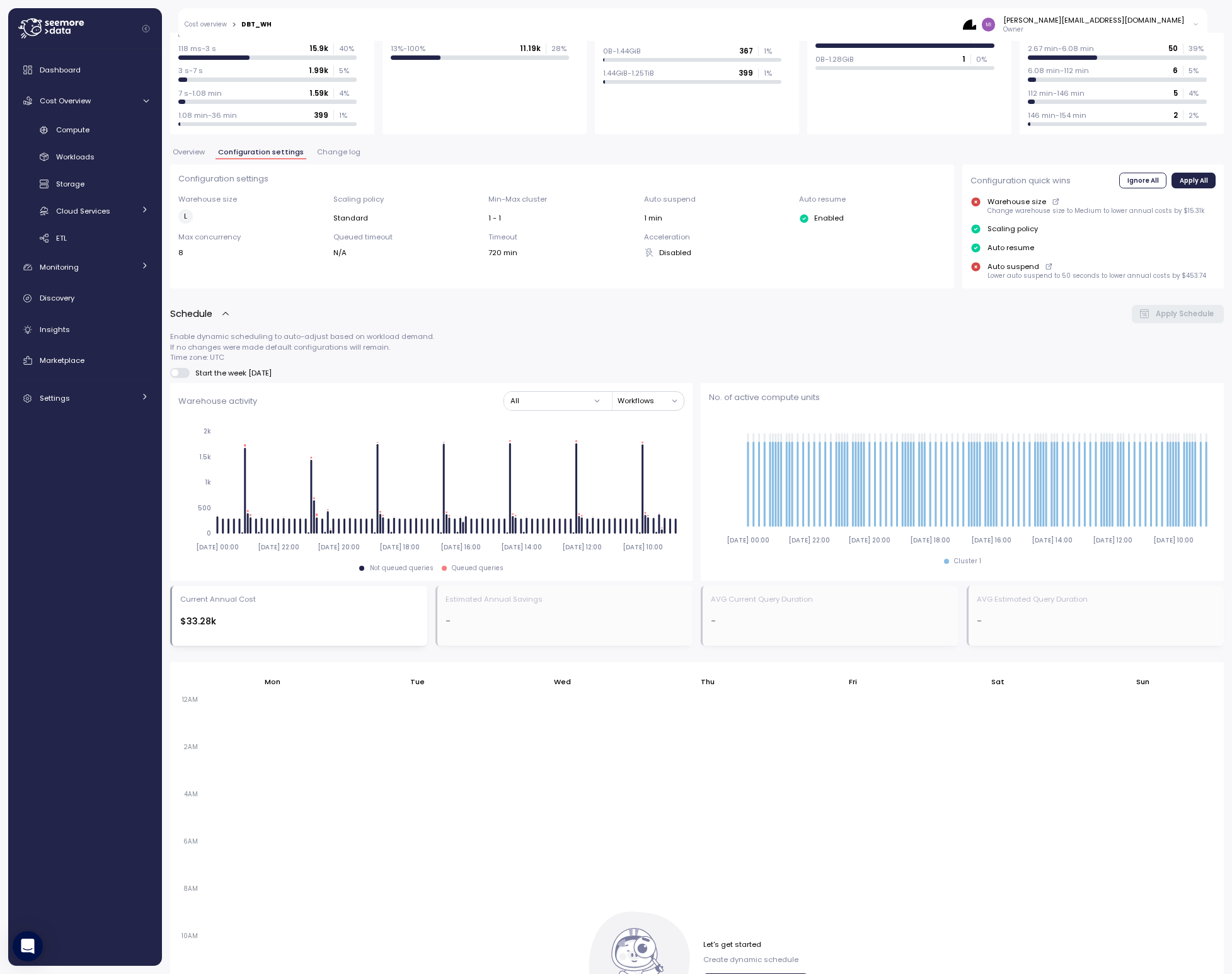
scroll to position [350, 0]
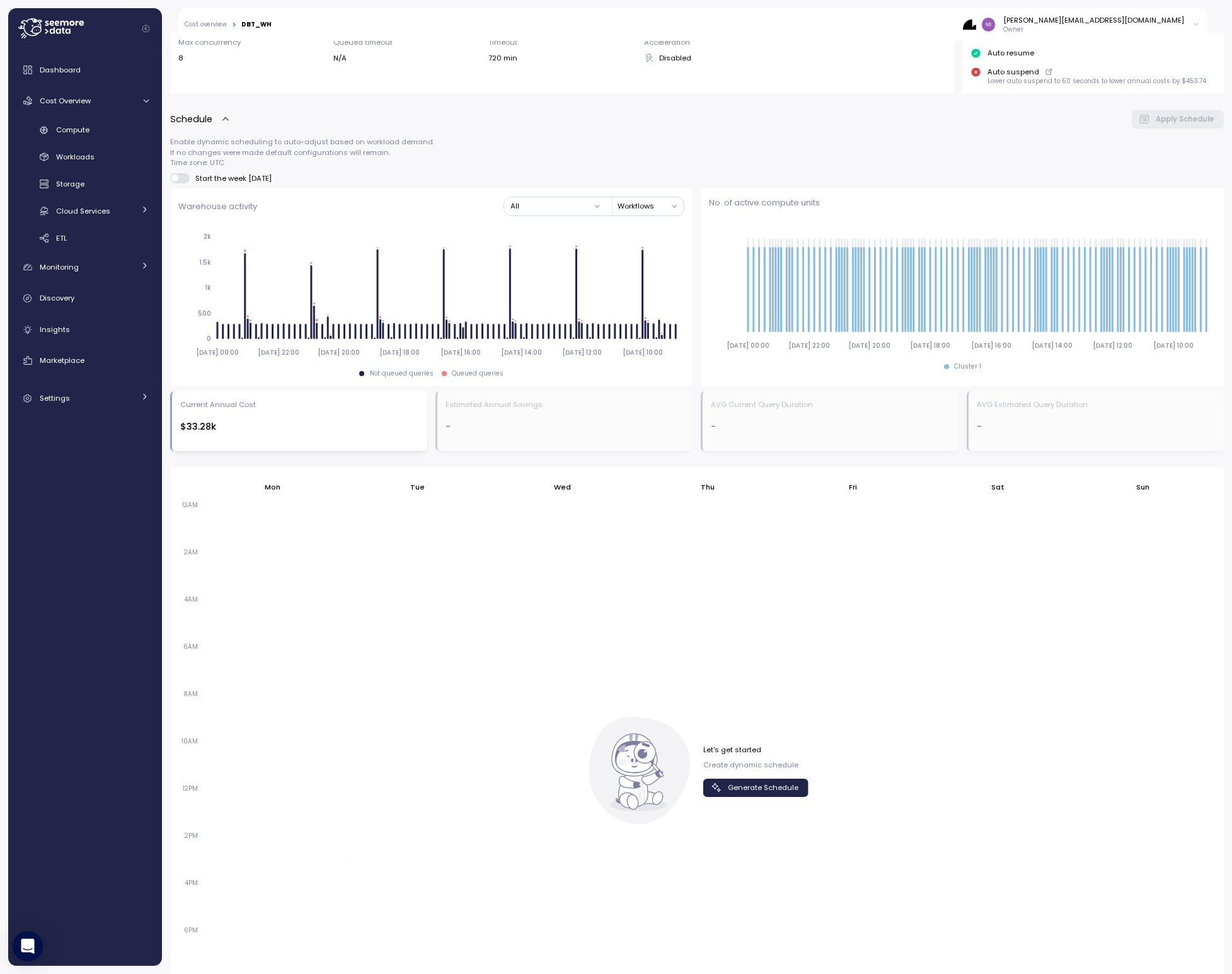
click at [749, 787] on span "Generate Schedule" at bounding box center [763, 787] width 71 height 17
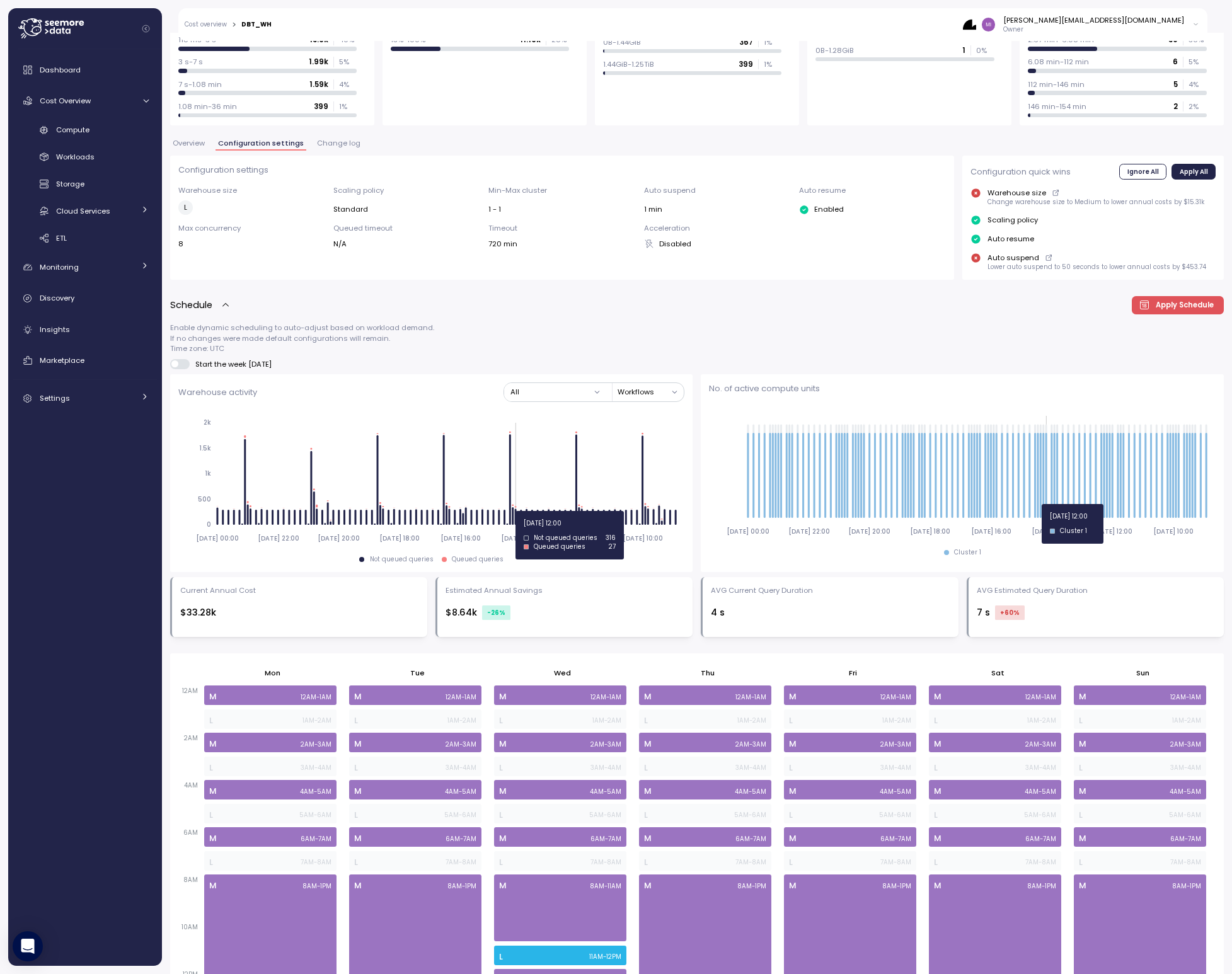
scroll to position [156, 0]
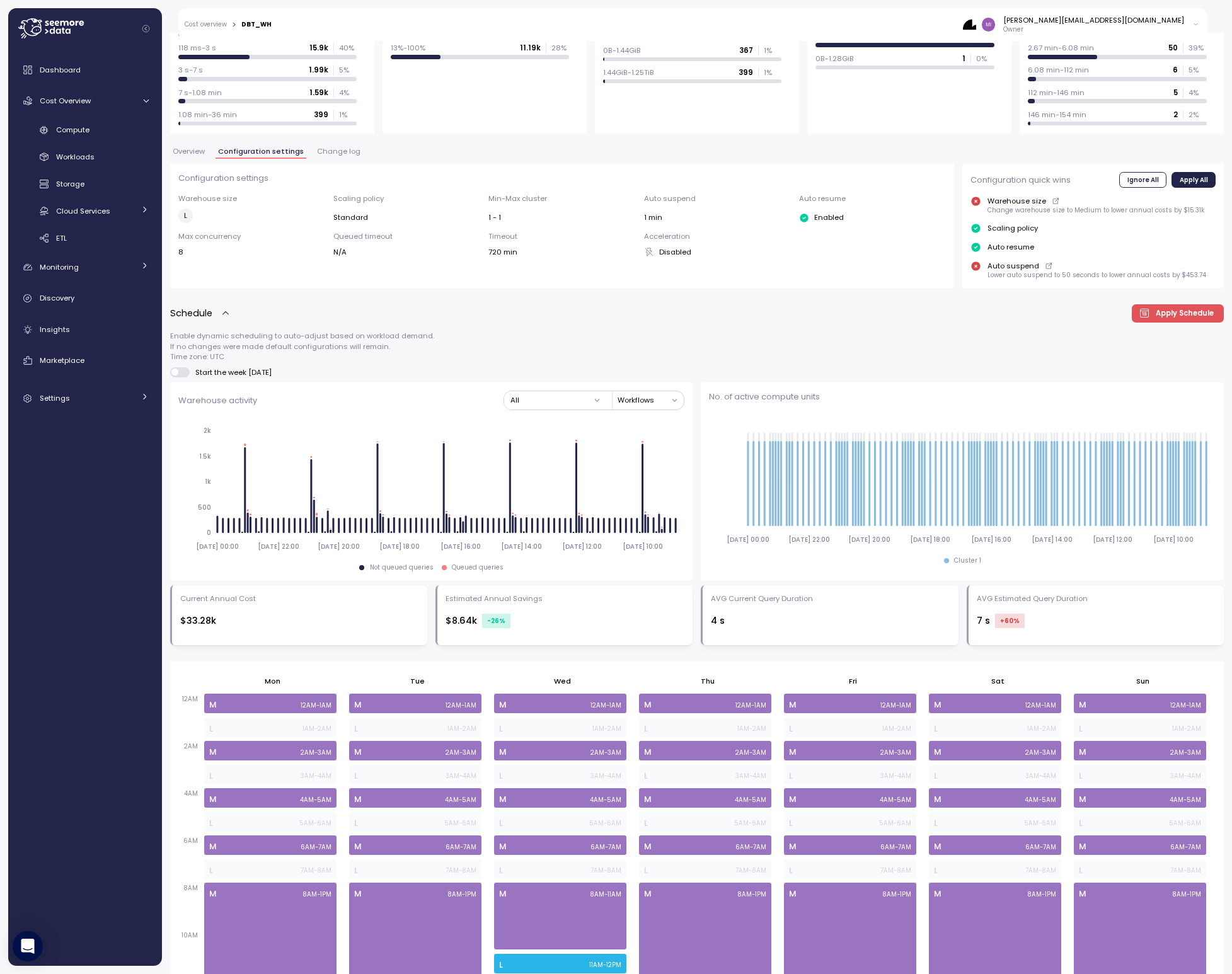
click at [1167, 315] on span "Apply Schedule" at bounding box center [1185, 313] width 58 height 17
click at [52, 128] on link "Compute" at bounding box center [85, 130] width 144 height 21
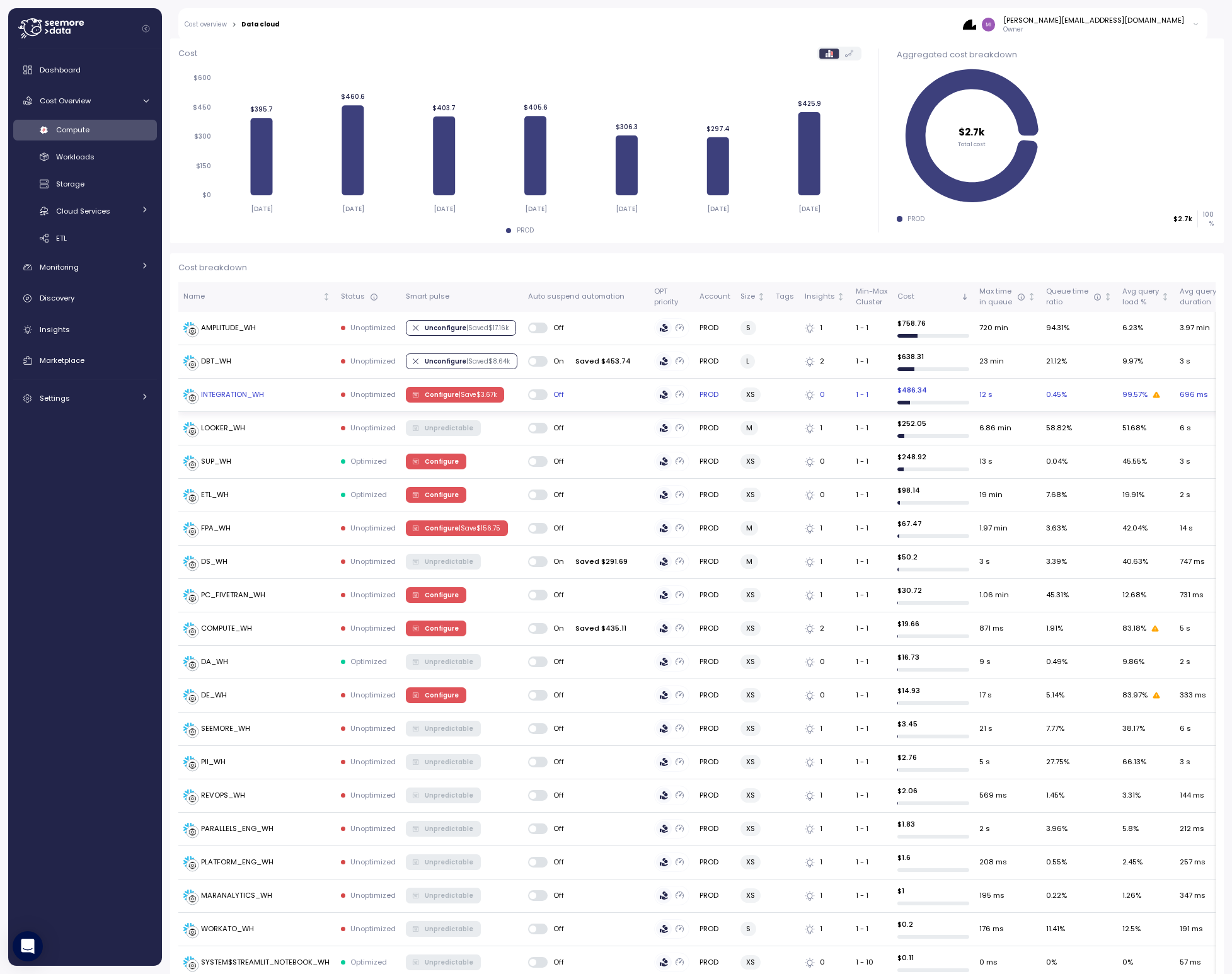
click at [440, 393] on span "Configure | Save $ 3.67k" at bounding box center [460, 394] width 72 height 14
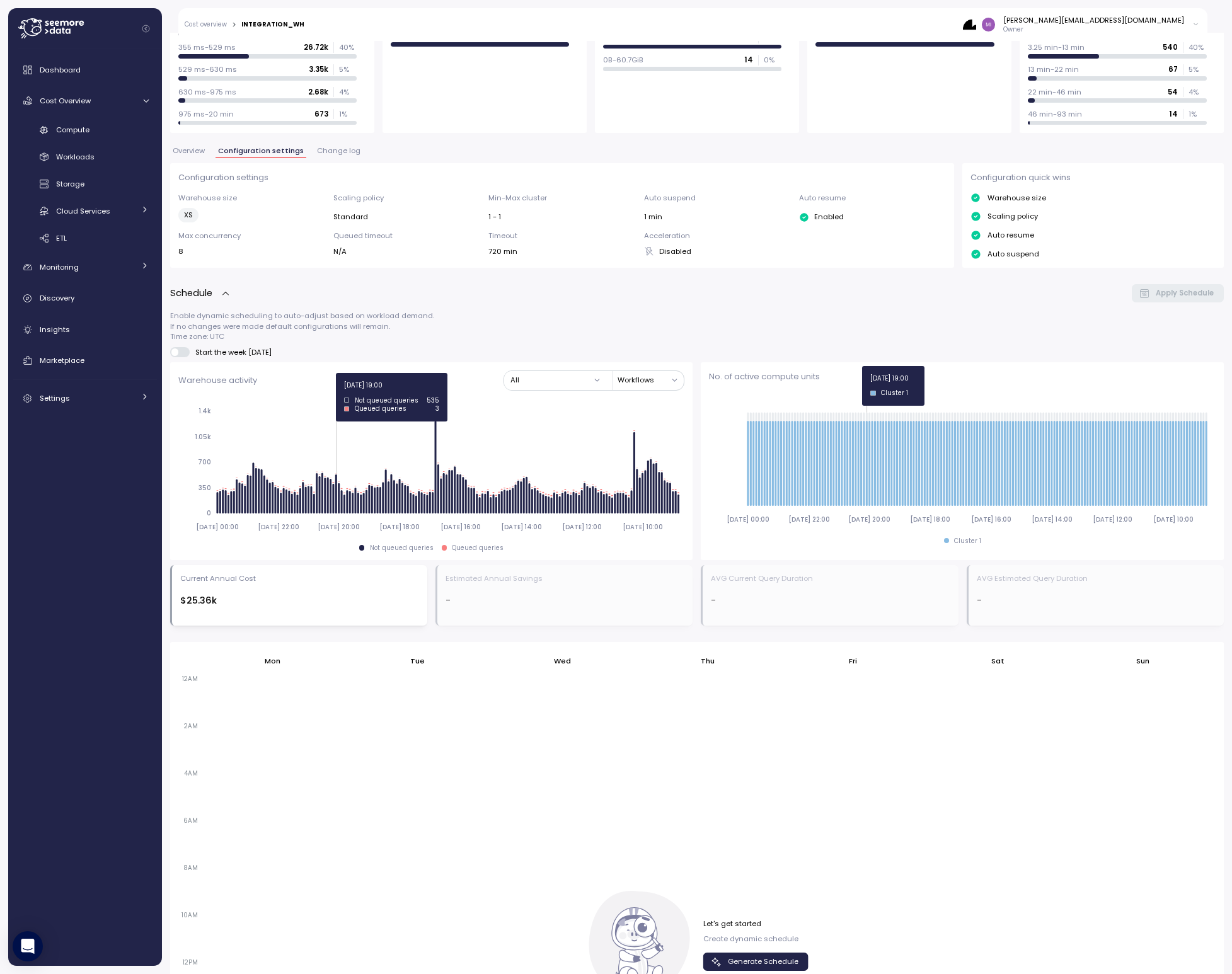
scroll to position [283, 0]
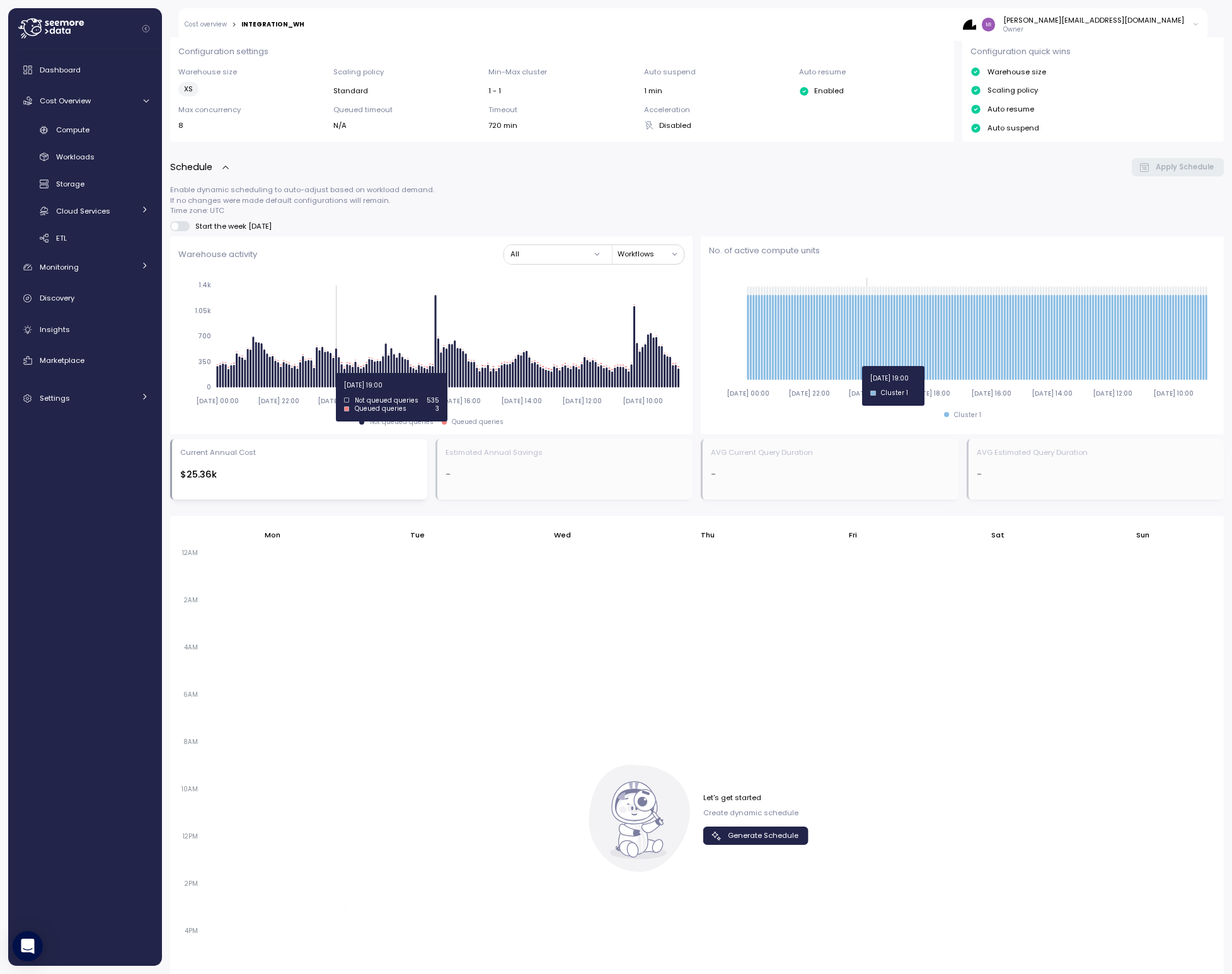
click at [746, 834] on span "Generate Schedule" at bounding box center [763, 836] width 71 height 17
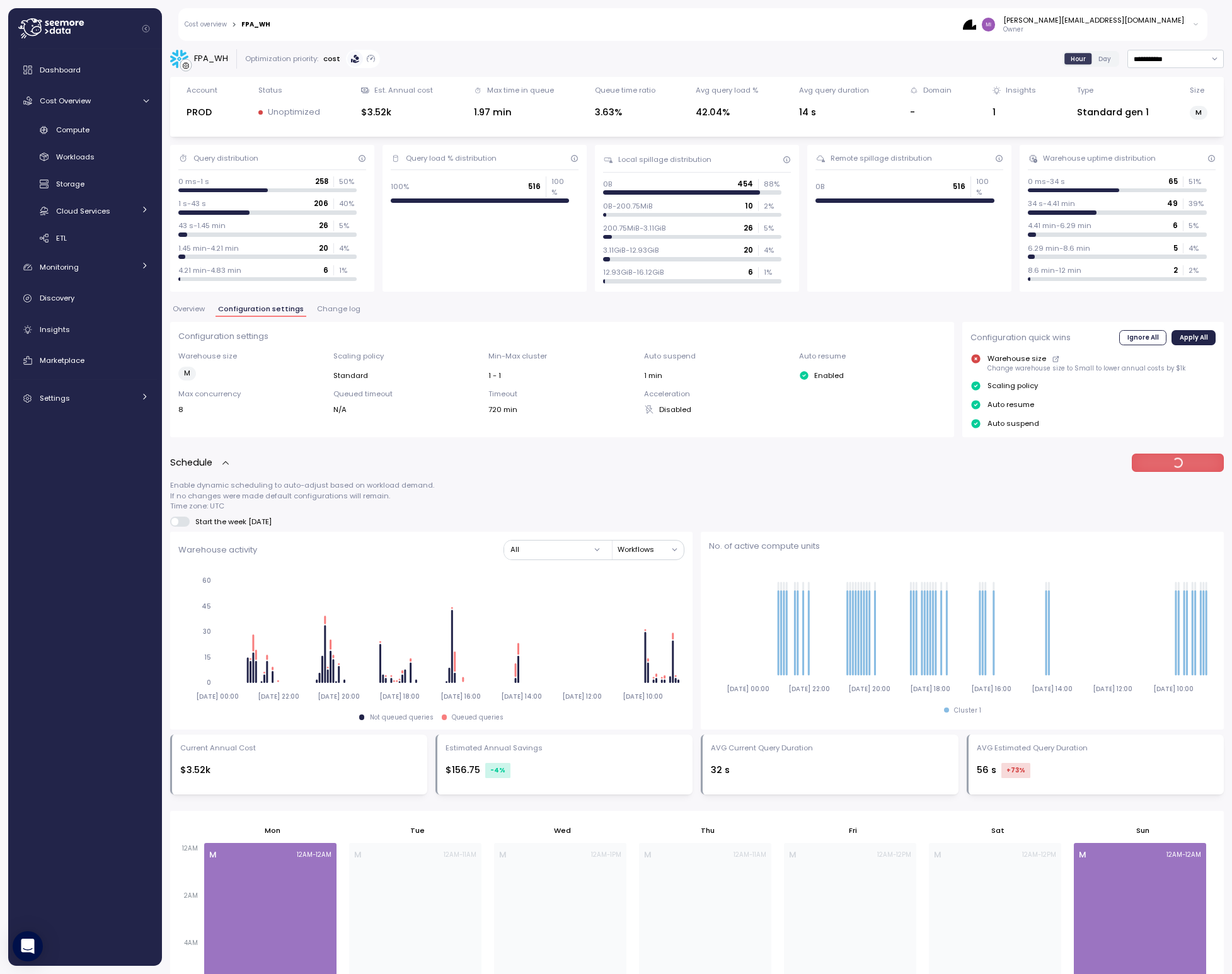
scroll to position [39, 0]
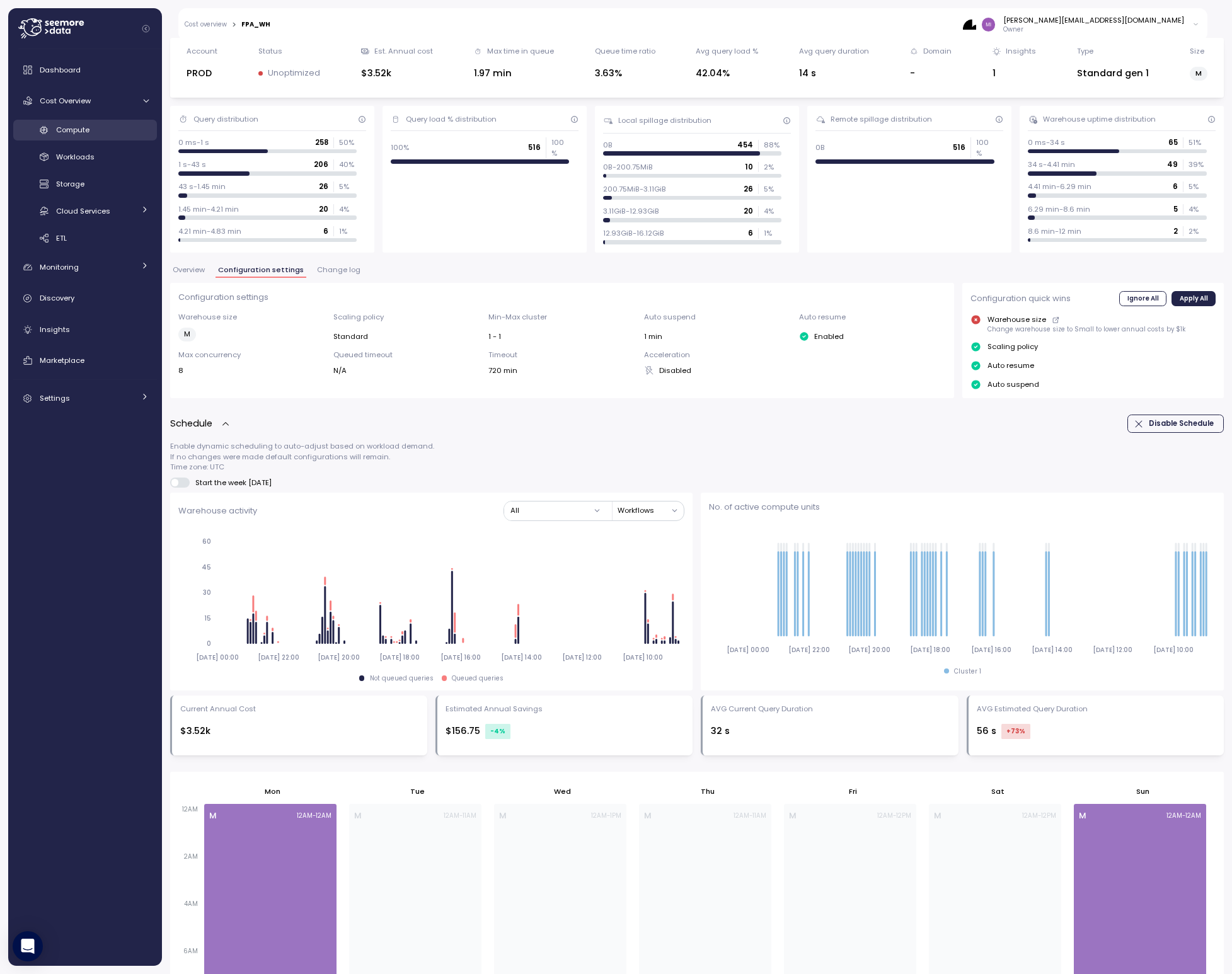
click at [91, 132] on div "Compute" at bounding box center [102, 130] width 92 height 13
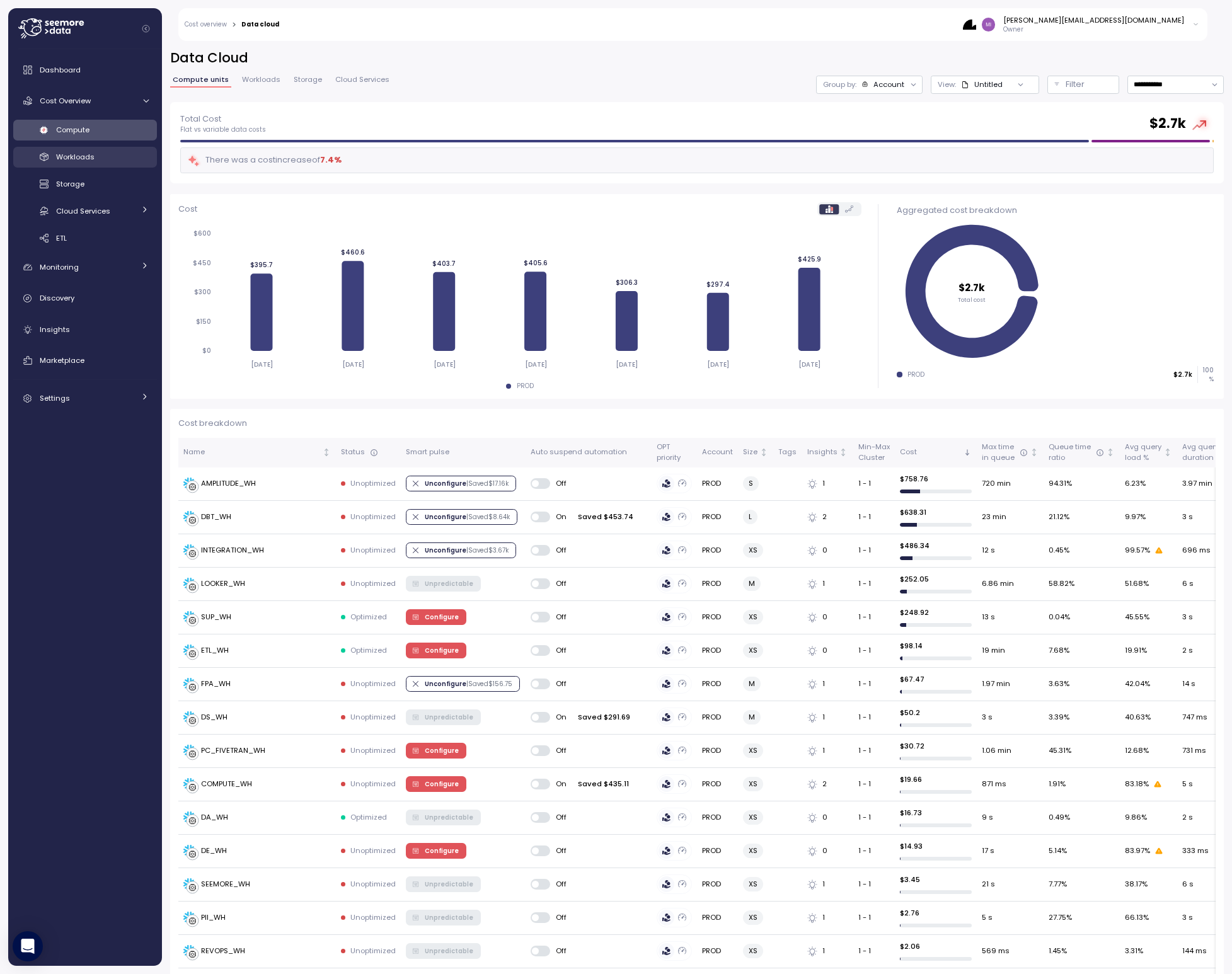
click at [77, 161] on span "Workloads" at bounding box center [75, 157] width 38 height 10
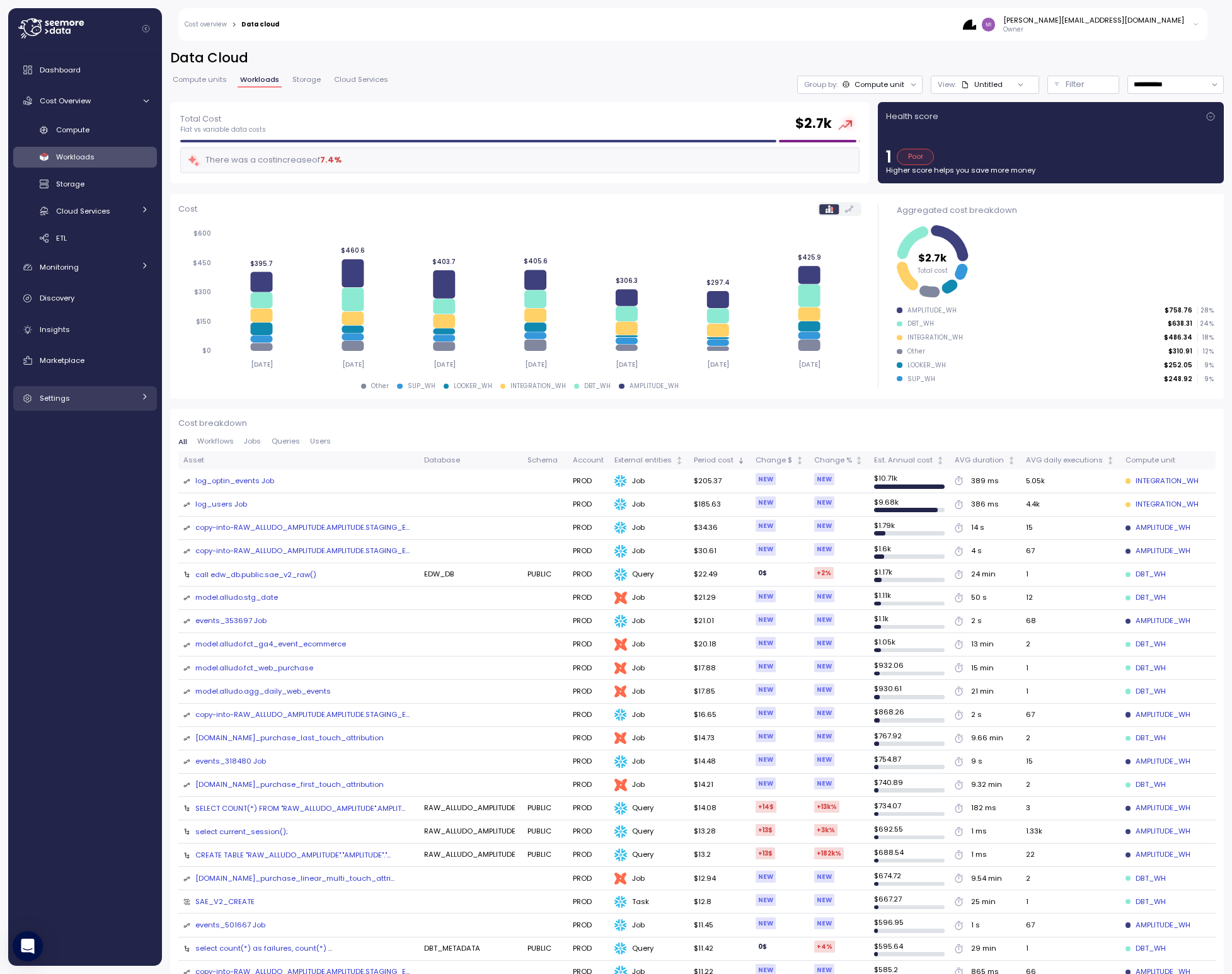
click at [88, 397] on div "Settings" at bounding box center [87, 398] width 94 height 13
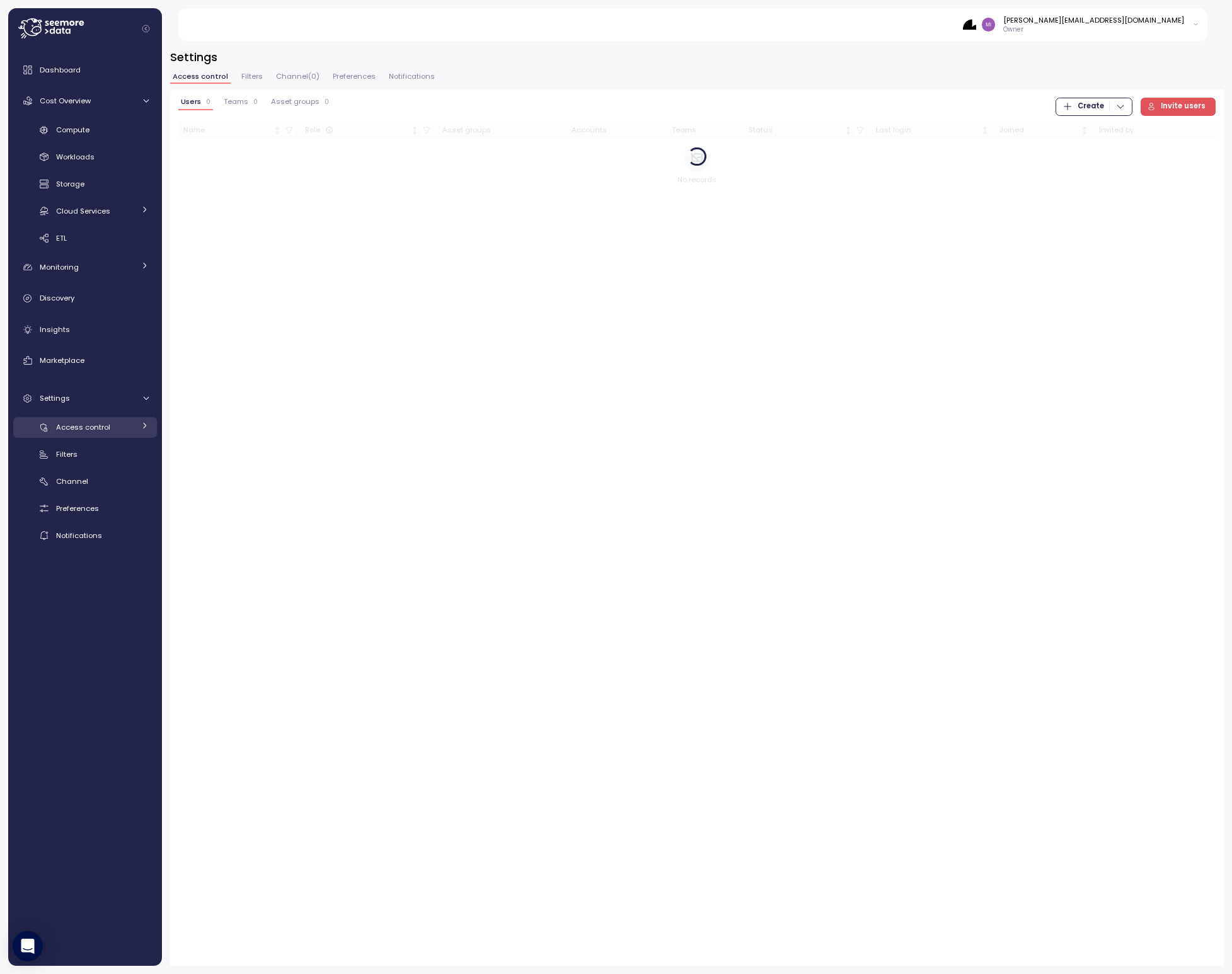
click at [88, 426] on span "Access control" at bounding box center [83, 427] width 54 height 10
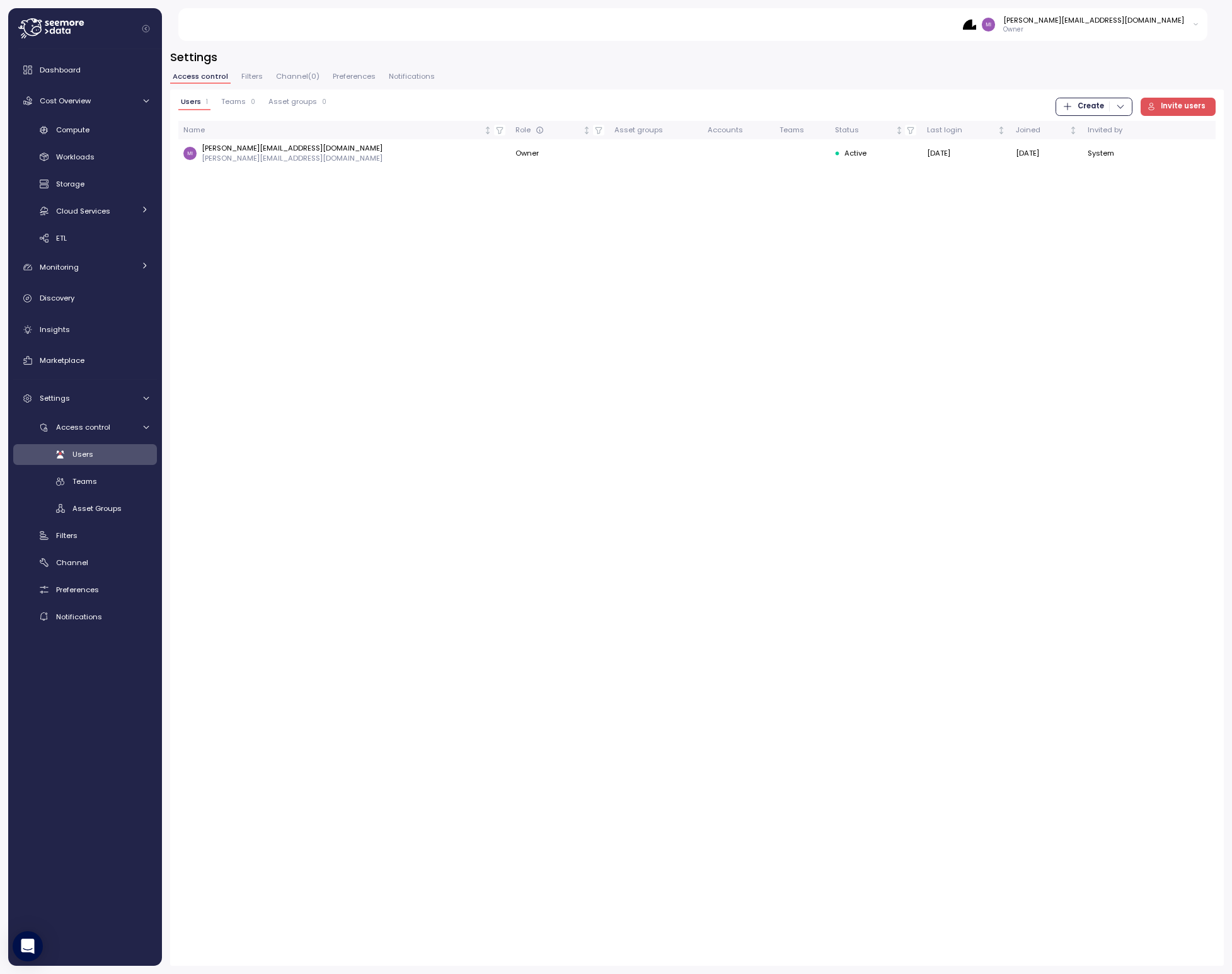
click at [98, 454] on div "Users" at bounding box center [111, 454] width 77 height 13
click at [537, 201] on div "Users 1 Teams 0 Asset groups 0 Create Invite users Name Role Asset groups Accou…" at bounding box center [696, 527] width 1054 height 876
click at [1173, 107] on span "Invite users" at bounding box center [1183, 106] width 45 height 17
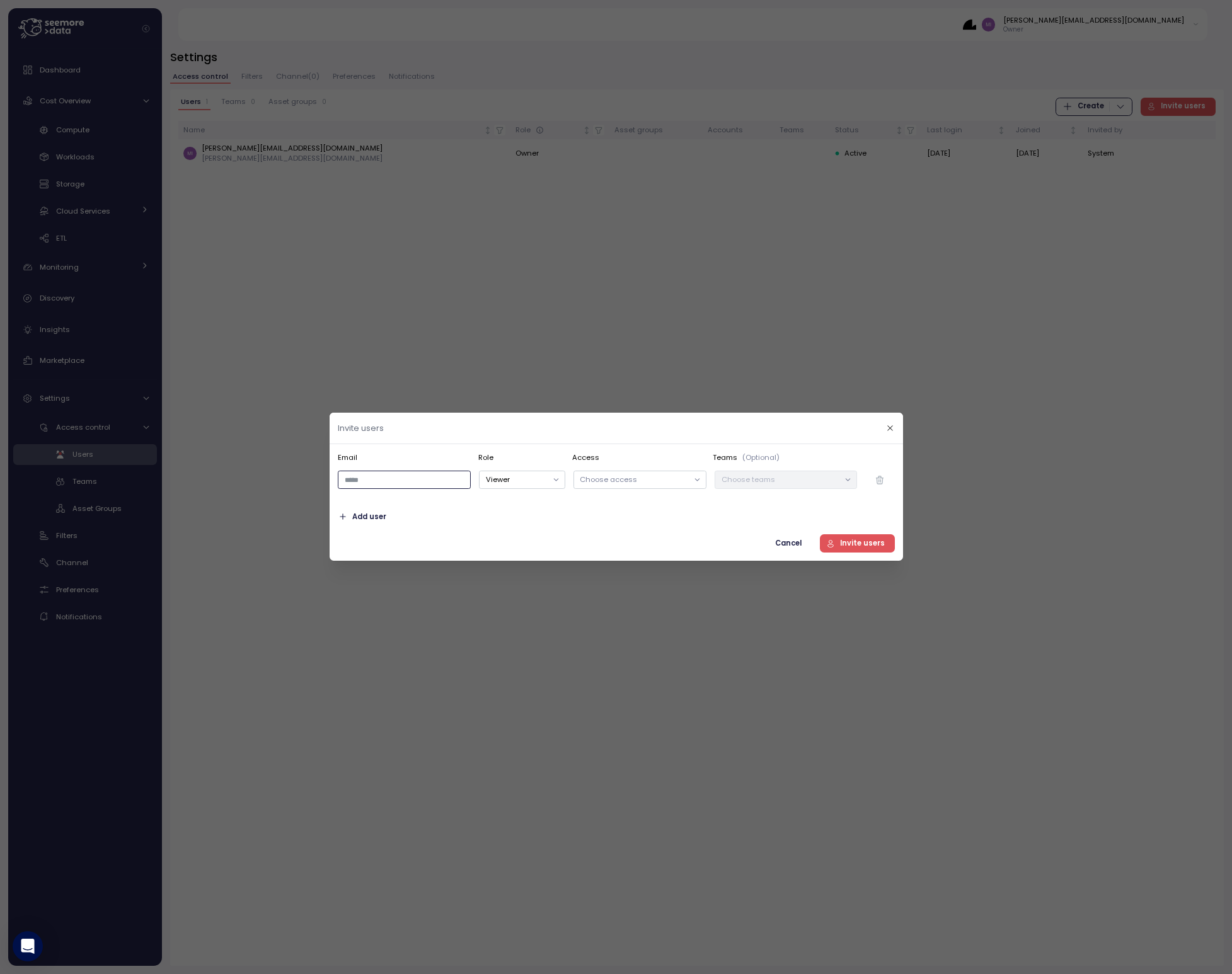
click at [376, 478] on input "email" at bounding box center [404, 480] width 133 height 19
paste input "**********"
type input "**********"
click at [527, 481] on button "Viewer" at bounding box center [522, 480] width 86 height 19
click at [553, 486] on button "Viewer" at bounding box center [522, 480] width 86 height 19
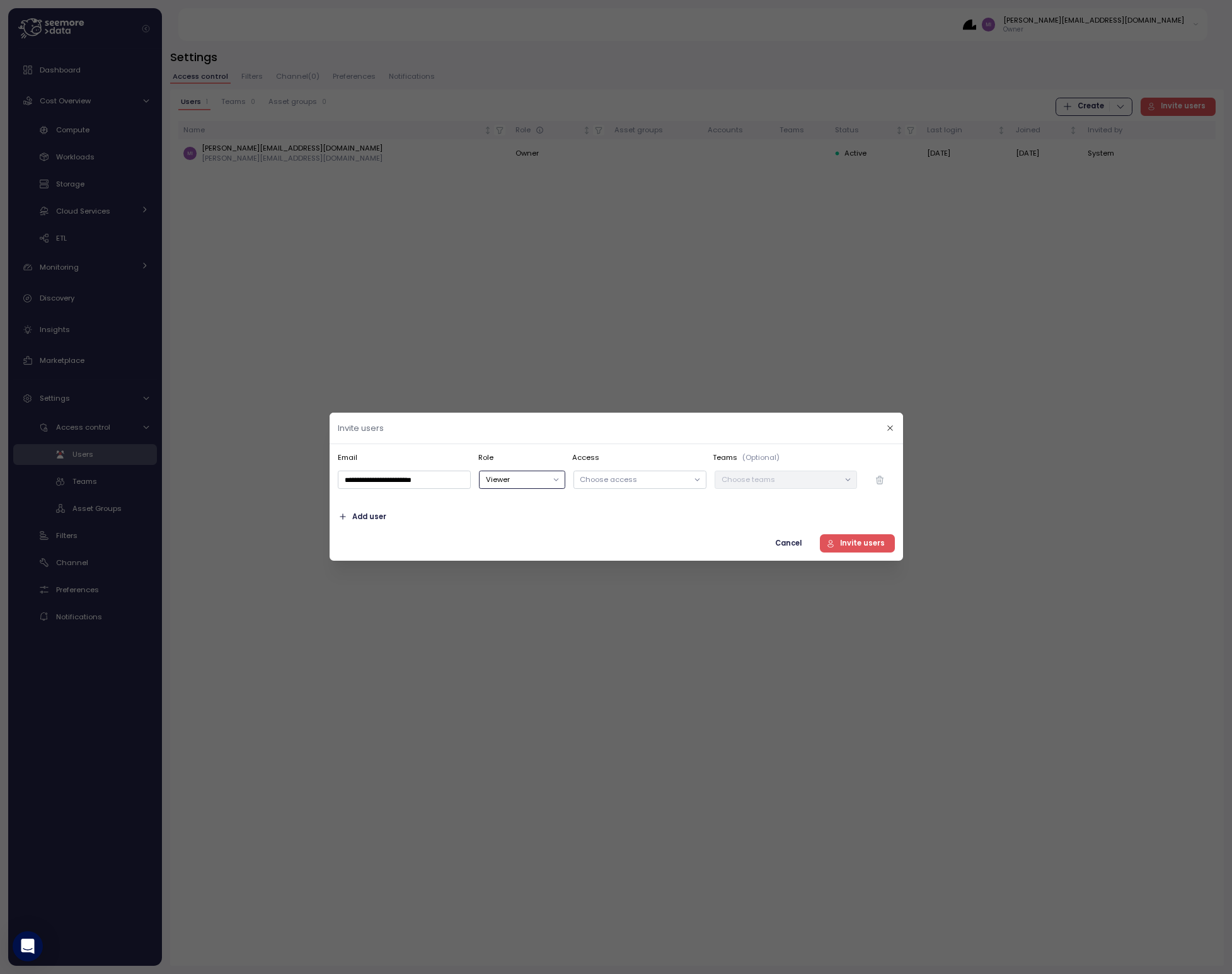
click at [677, 480] on p "Choose access" at bounding box center [634, 480] width 108 height 10
click at [636, 533] on p "Select All" at bounding box center [627, 528] width 33 height 10
click at [783, 502] on div "**********" at bounding box center [616, 502] width 557 height 100
click at [364, 515] on span "Add user" at bounding box center [370, 517] width 34 height 17
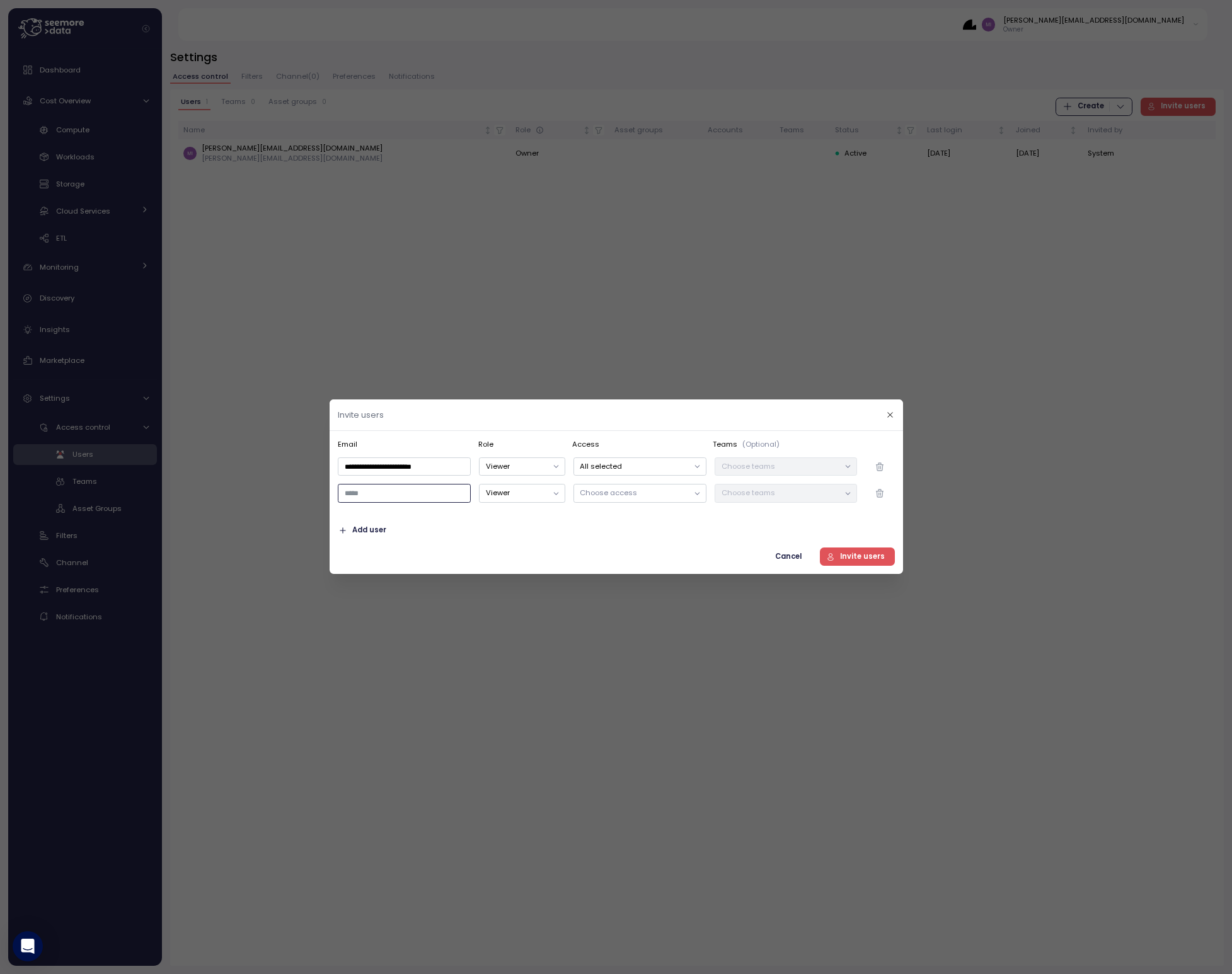
paste input "**********"
click at [630, 494] on p "Choose access" at bounding box center [634, 493] width 108 height 10
click at [625, 537] on p "Select All" at bounding box center [627, 541] width 33 height 10
type input "**********"
click at [737, 530] on div "Add user" at bounding box center [616, 531] width 557 height 19
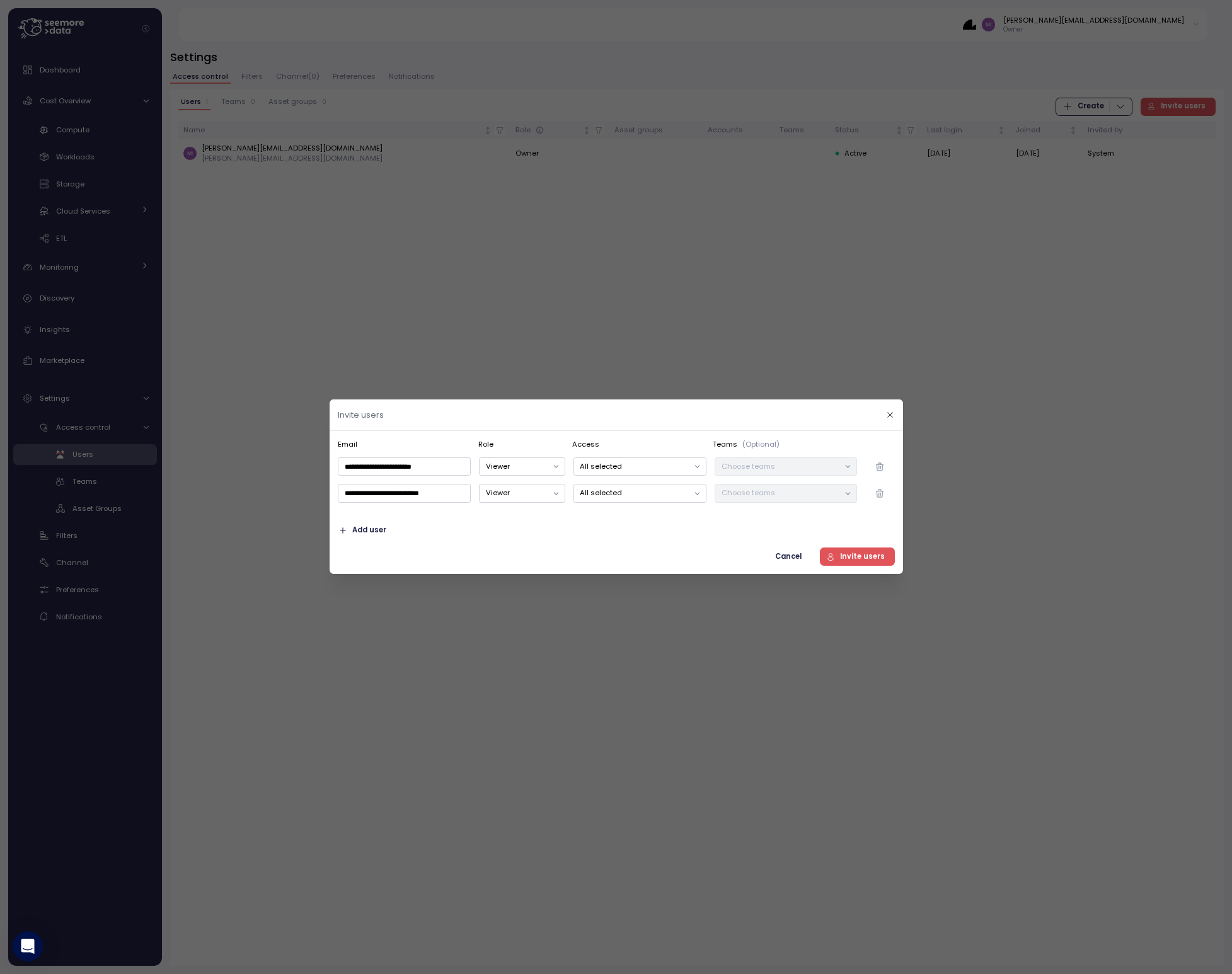
click at [363, 529] on span "Add user" at bounding box center [370, 530] width 34 height 17
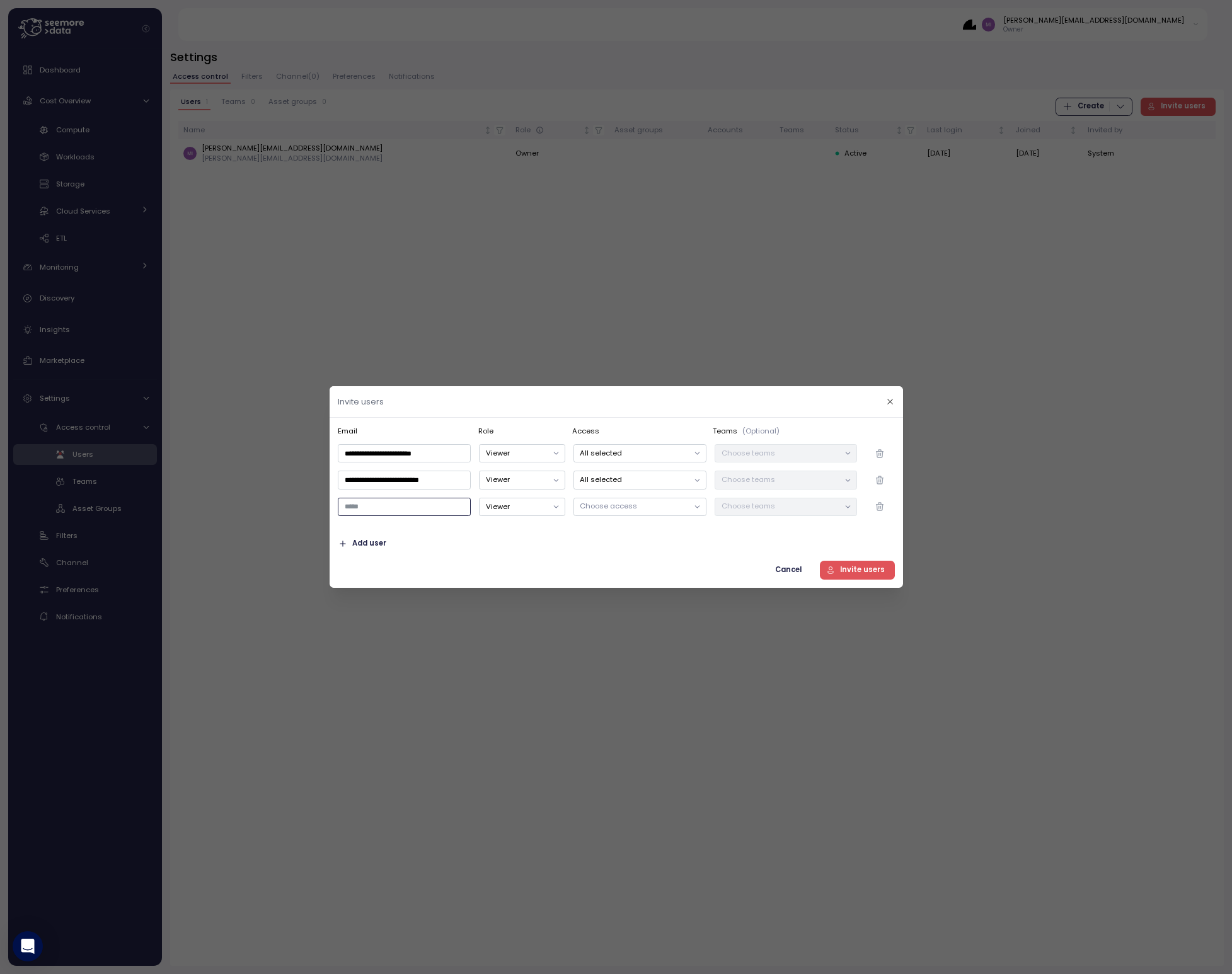
paste input "**********"
click at [595, 508] on p "Choose access" at bounding box center [634, 506] width 108 height 10
click at [623, 558] on p "Select All" at bounding box center [627, 555] width 33 height 10
type input "**********"
click at [740, 539] on div "Add user" at bounding box center [616, 544] width 557 height 19
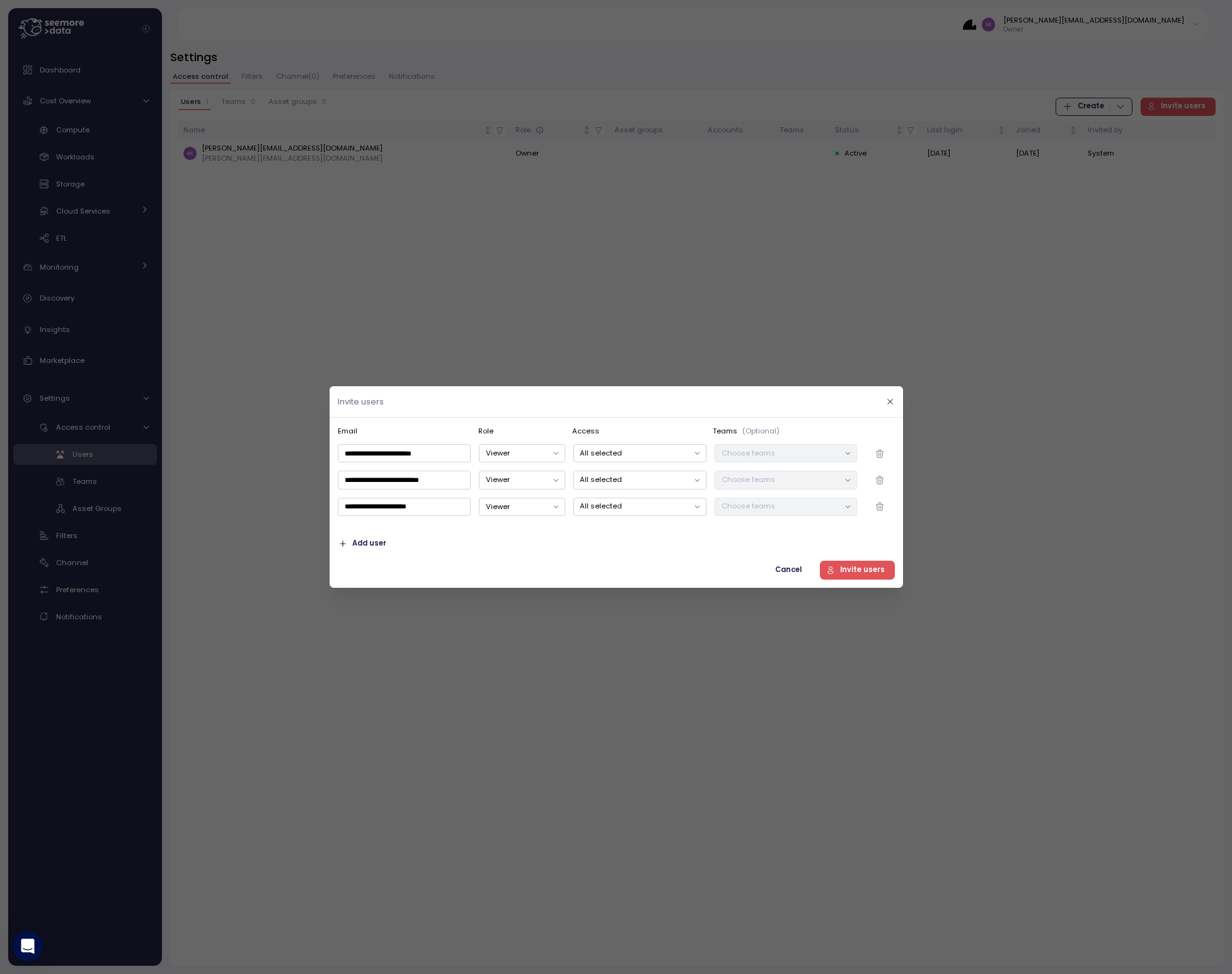
click at [355, 543] on span "Add user" at bounding box center [370, 543] width 34 height 17
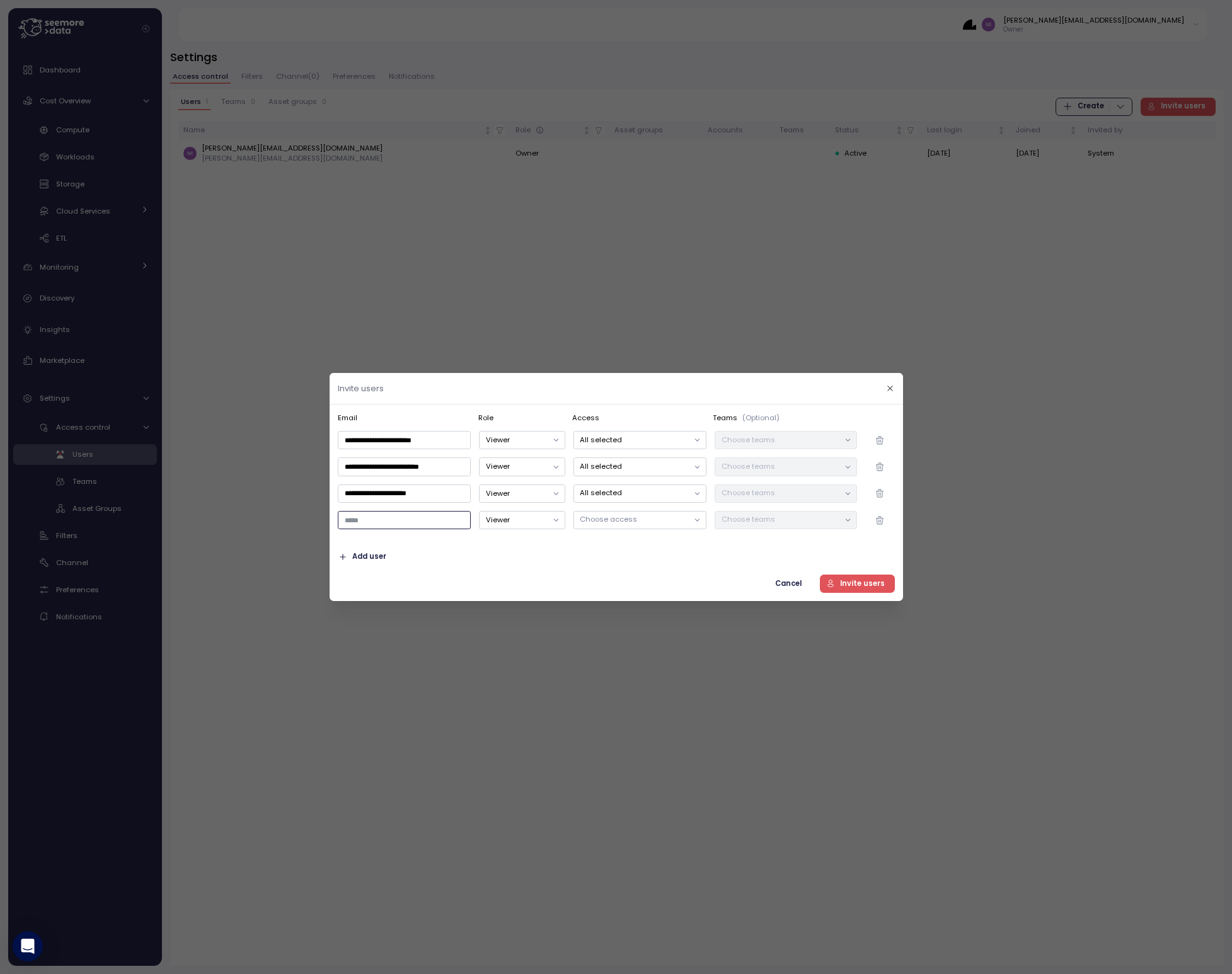
paste input "**********"
click at [591, 521] on p "Choose access" at bounding box center [634, 519] width 108 height 10
click at [612, 565] on p "Select All" at bounding box center [627, 568] width 33 height 10
type input "**********"
click at [370, 556] on span "Add user" at bounding box center [370, 557] width 34 height 17
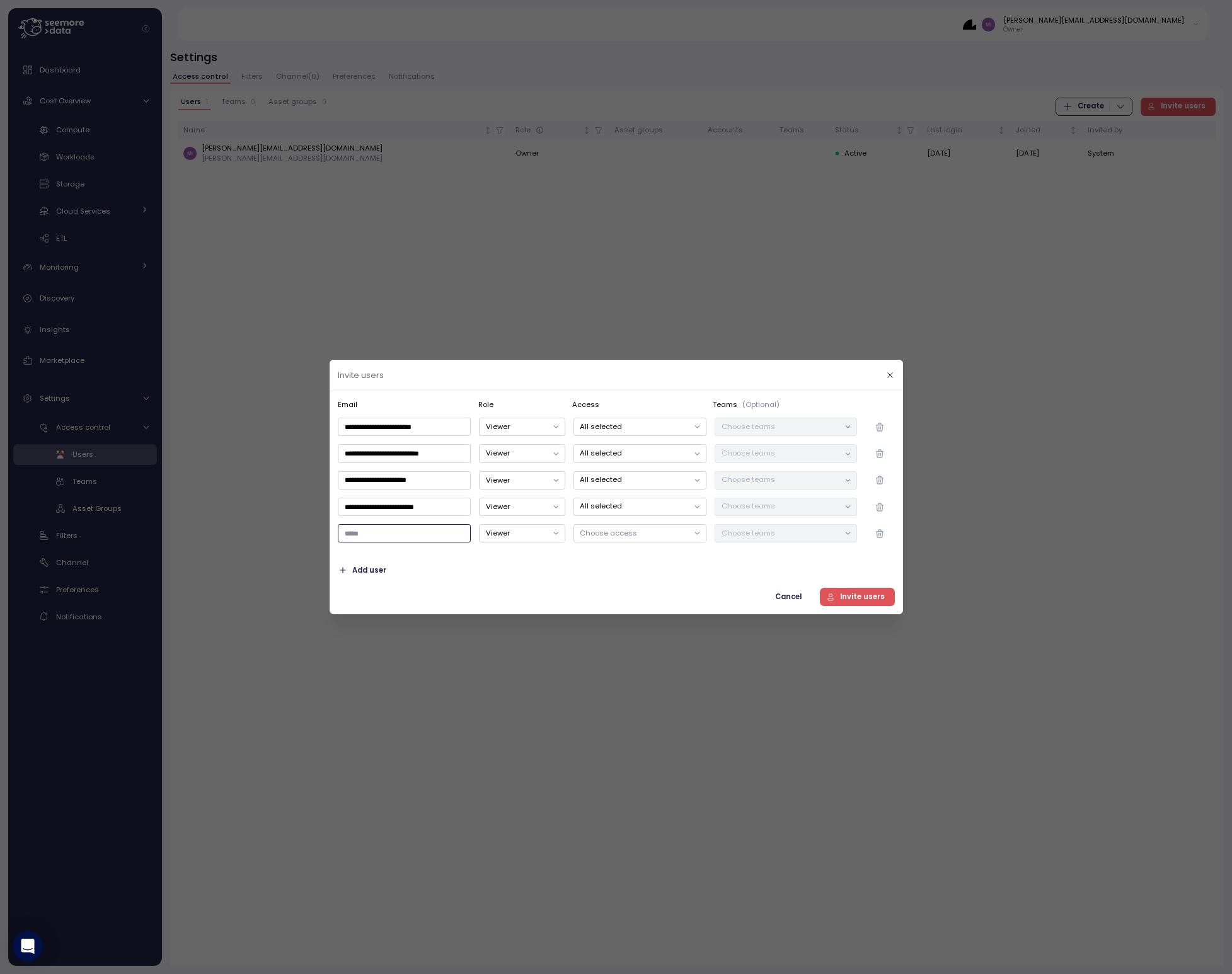
paste input "**********"
click at [595, 531] on p "Choose access" at bounding box center [634, 533] width 108 height 10
click at [628, 580] on p "Select All" at bounding box center [627, 582] width 33 height 10
type input "**********"
click at [781, 564] on div "Add user" at bounding box center [616, 571] width 557 height 19
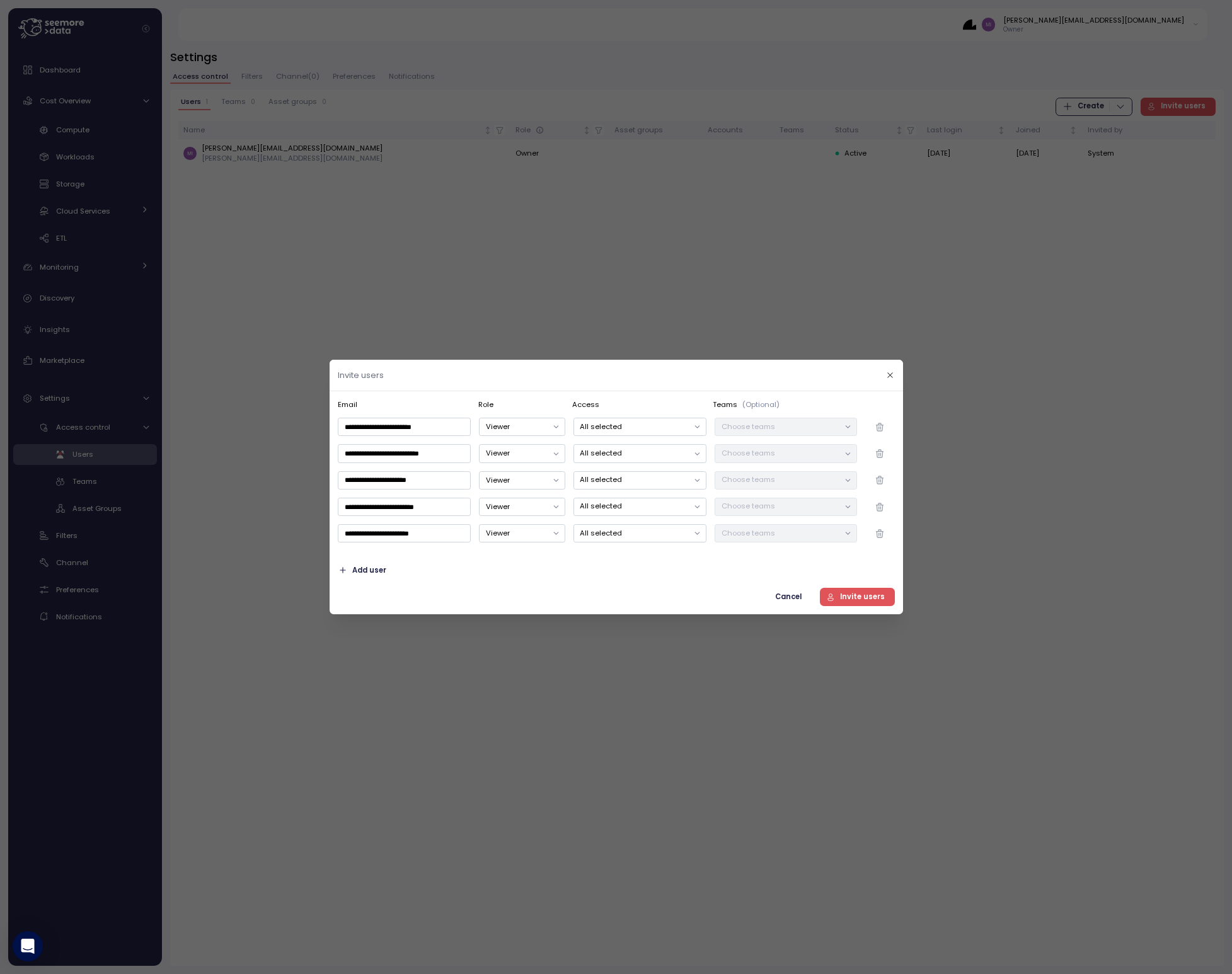
click at [869, 597] on span "Invite users" at bounding box center [862, 597] width 45 height 17
